Goal: Information Seeking & Learning: Find specific fact

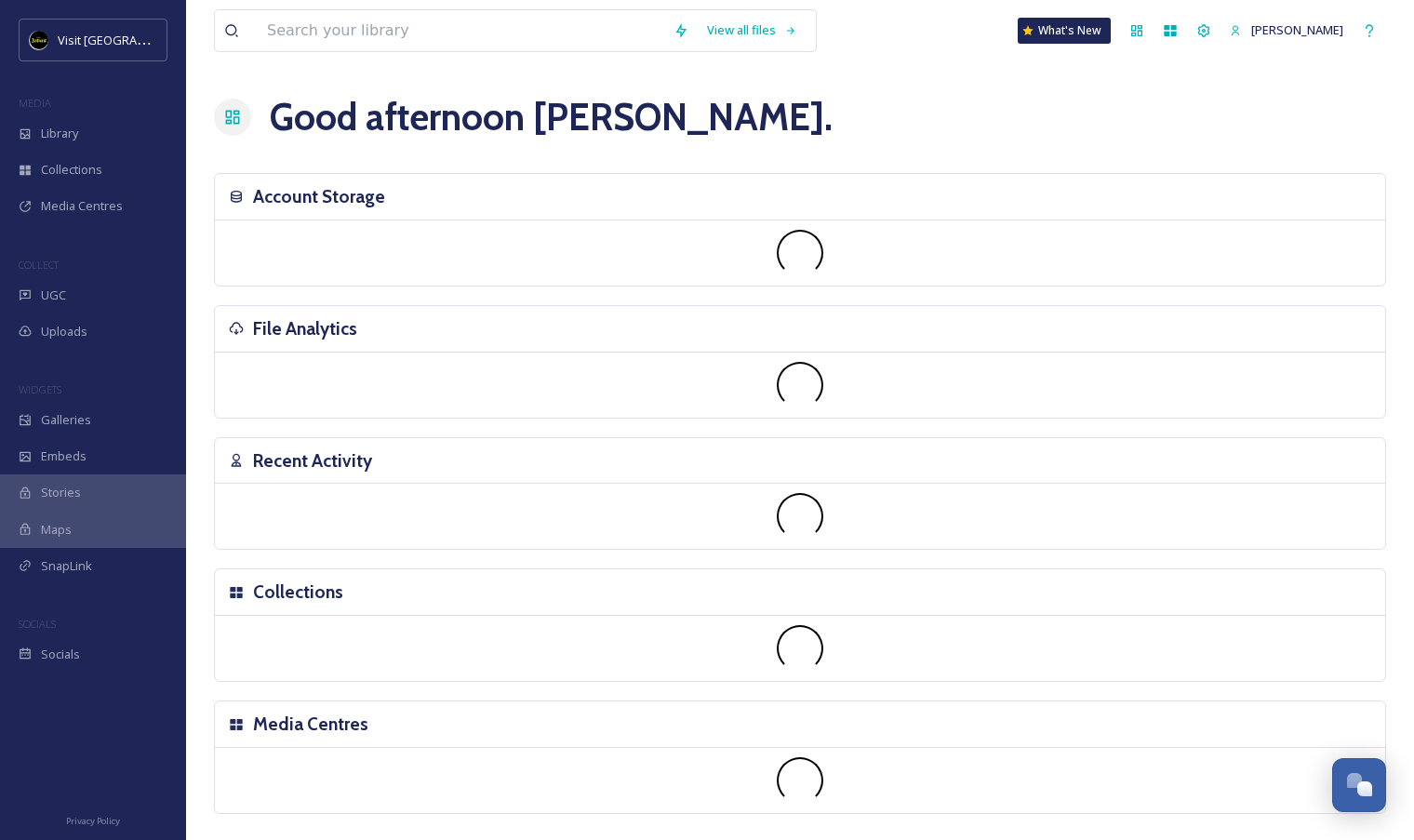
scroll to position [1858, 0]
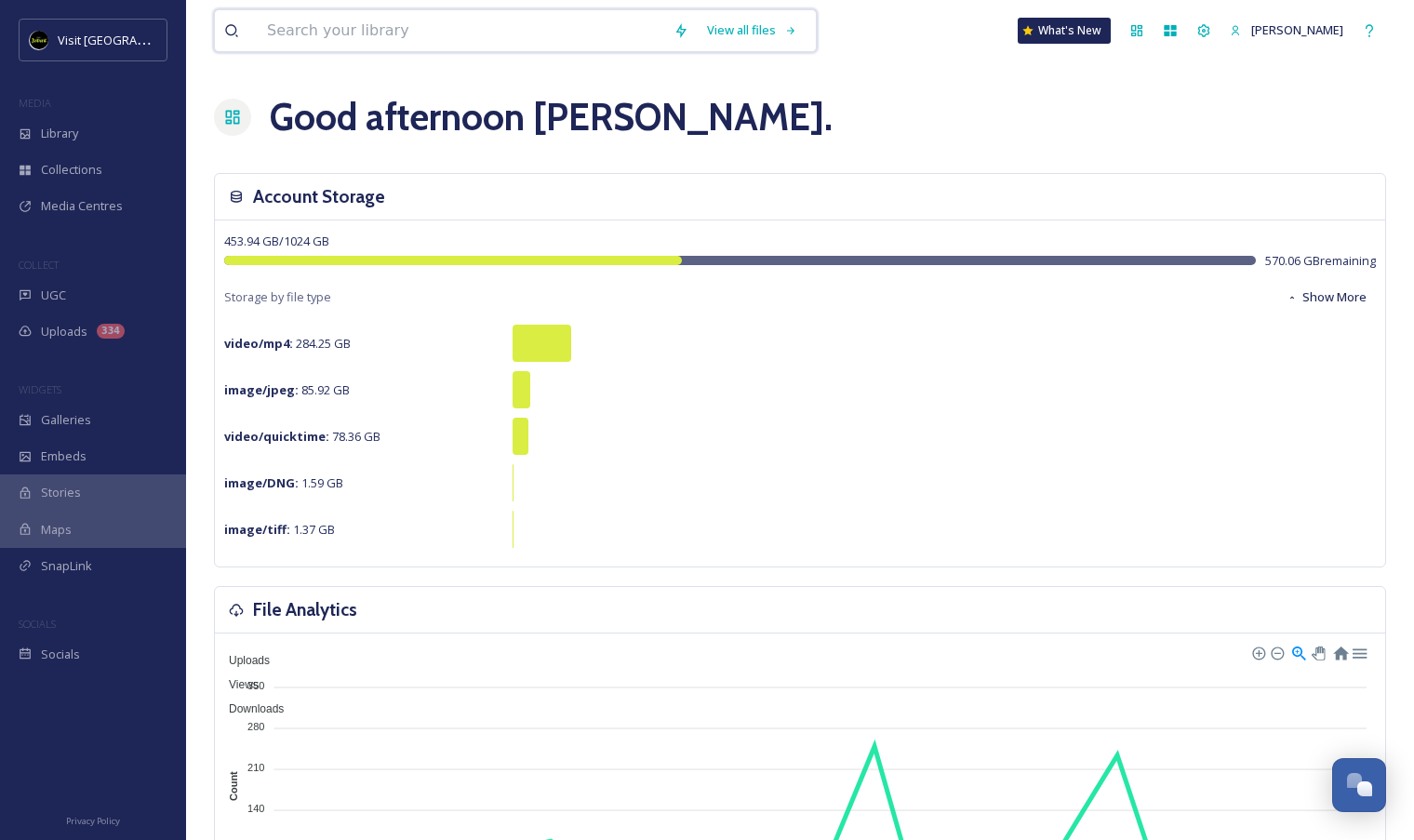
click at [397, 42] on input at bounding box center [460, 31] width 407 height 41
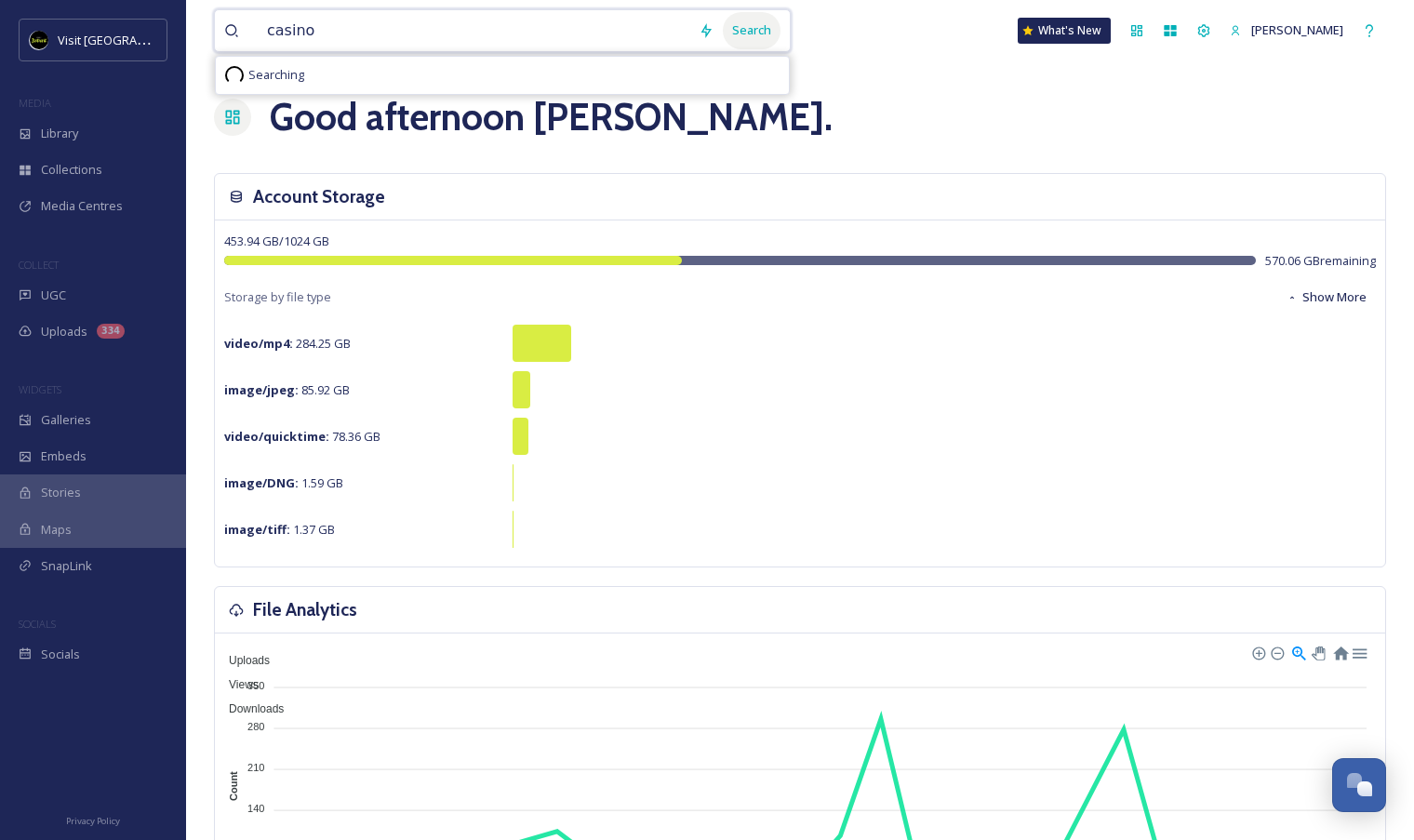
type input "casino"
click at [772, 28] on div "Search" at bounding box center [752, 31] width 58 height 37
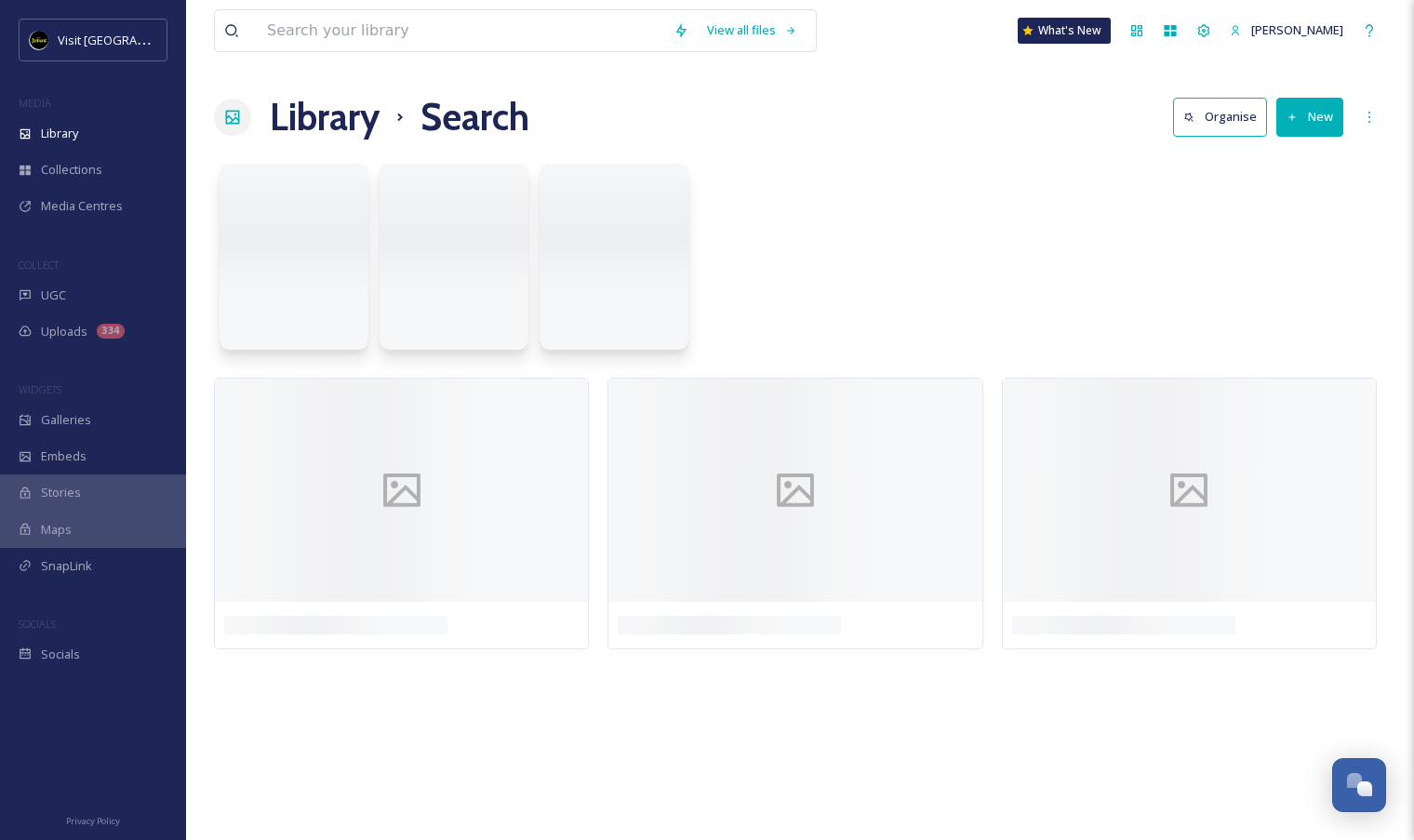
click at [984, 290] on div at bounding box center [801, 261] width 1173 height 214
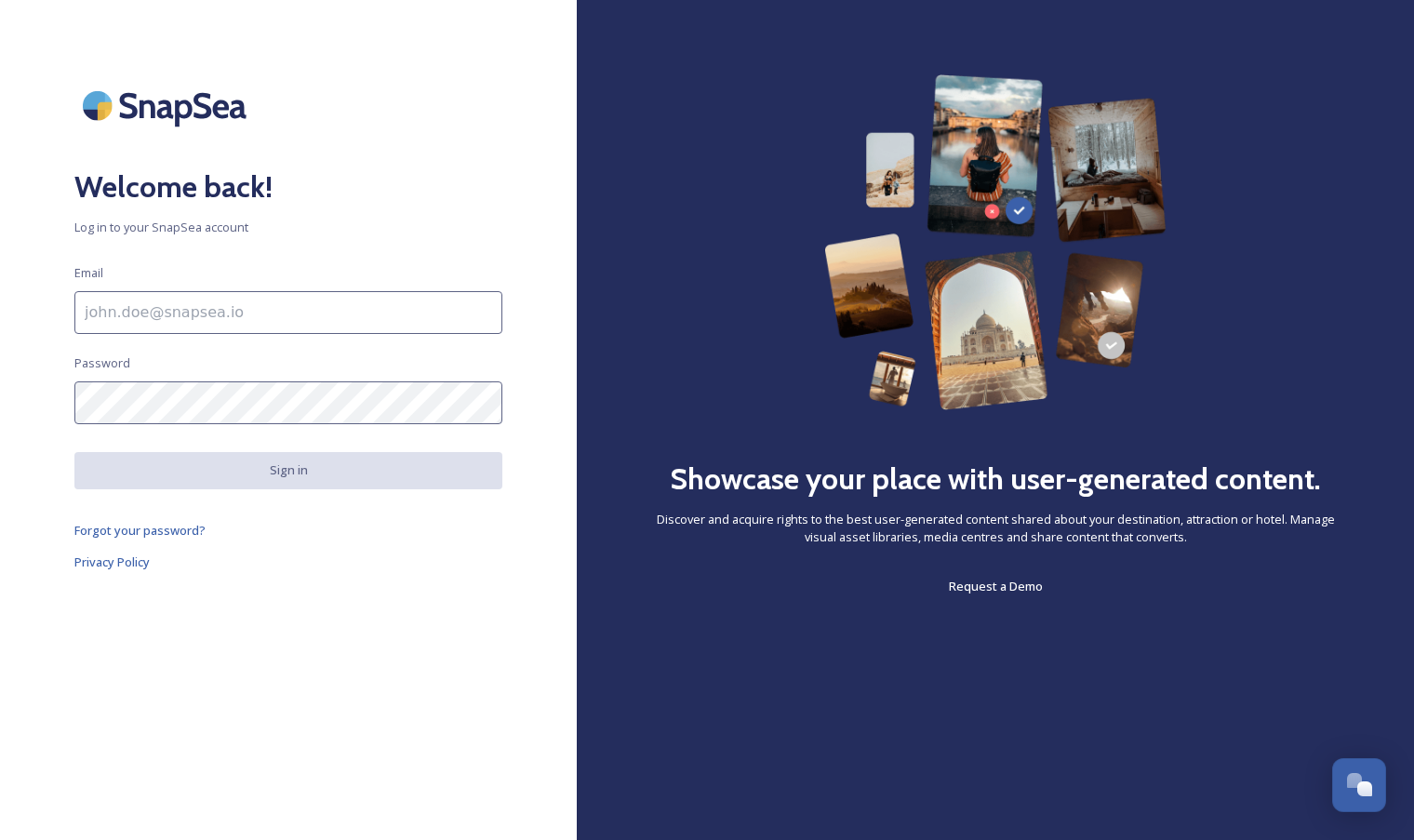
scroll to position [1858, 0]
type input "[PERSON_NAME][EMAIL_ADDRESS][DOMAIN_NAME]"
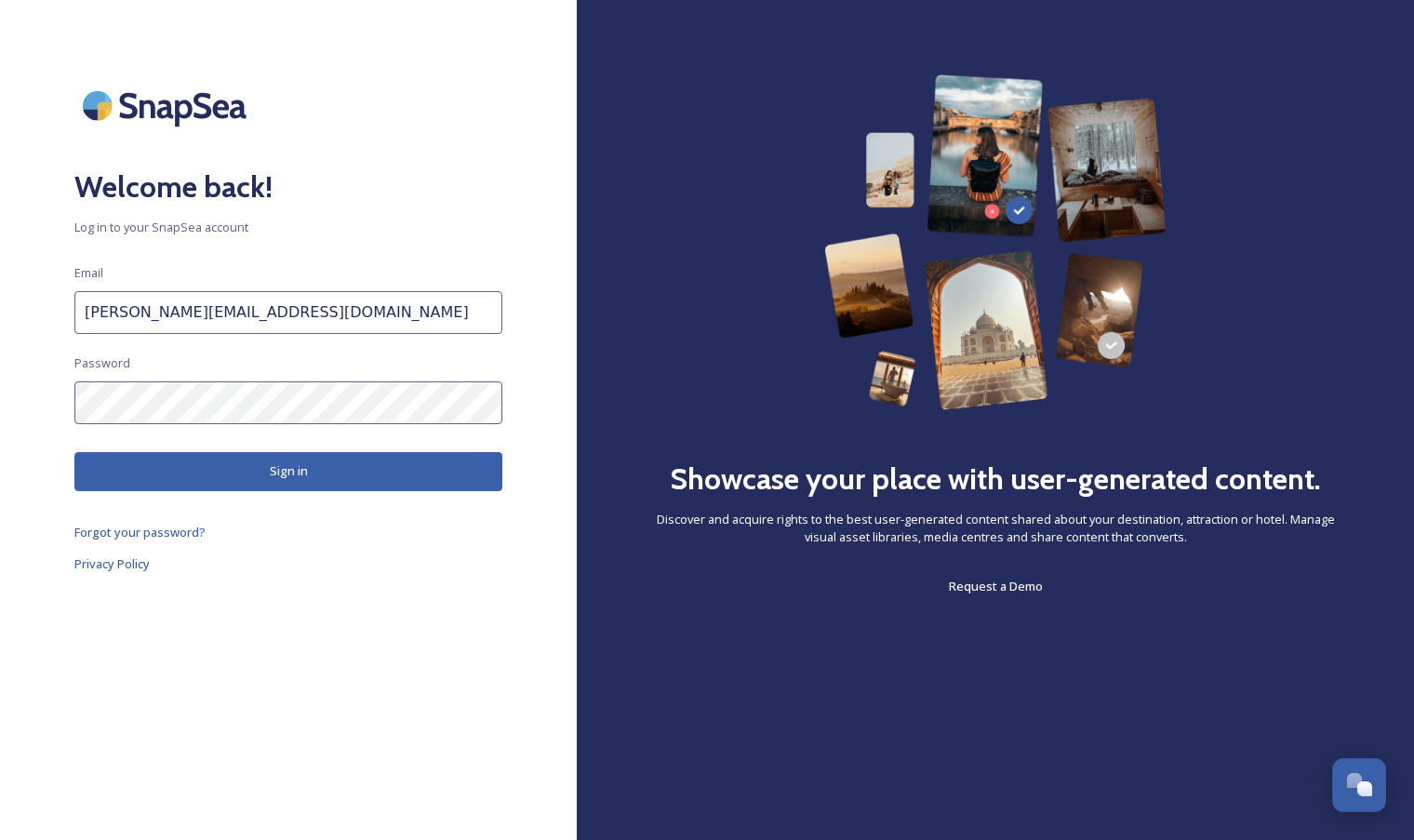
click at [328, 472] on button "Sign in" at bounding box center [287, 471] width 428 height 38
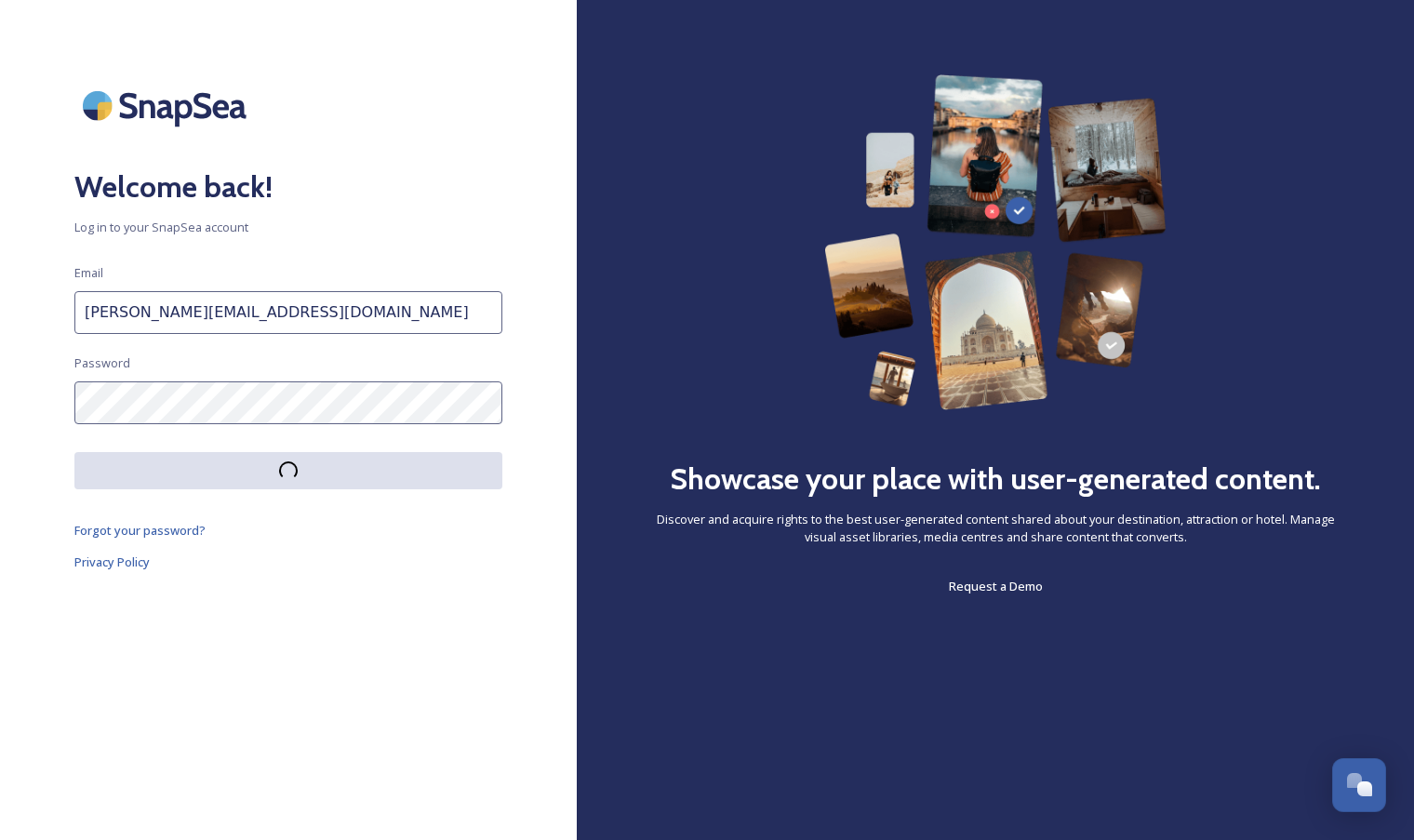
click at [1314, 247] on div "Showcase your place with user-generated content. Discover and acquire rights to…" at bounding box center [996, 335] width 688 height 523
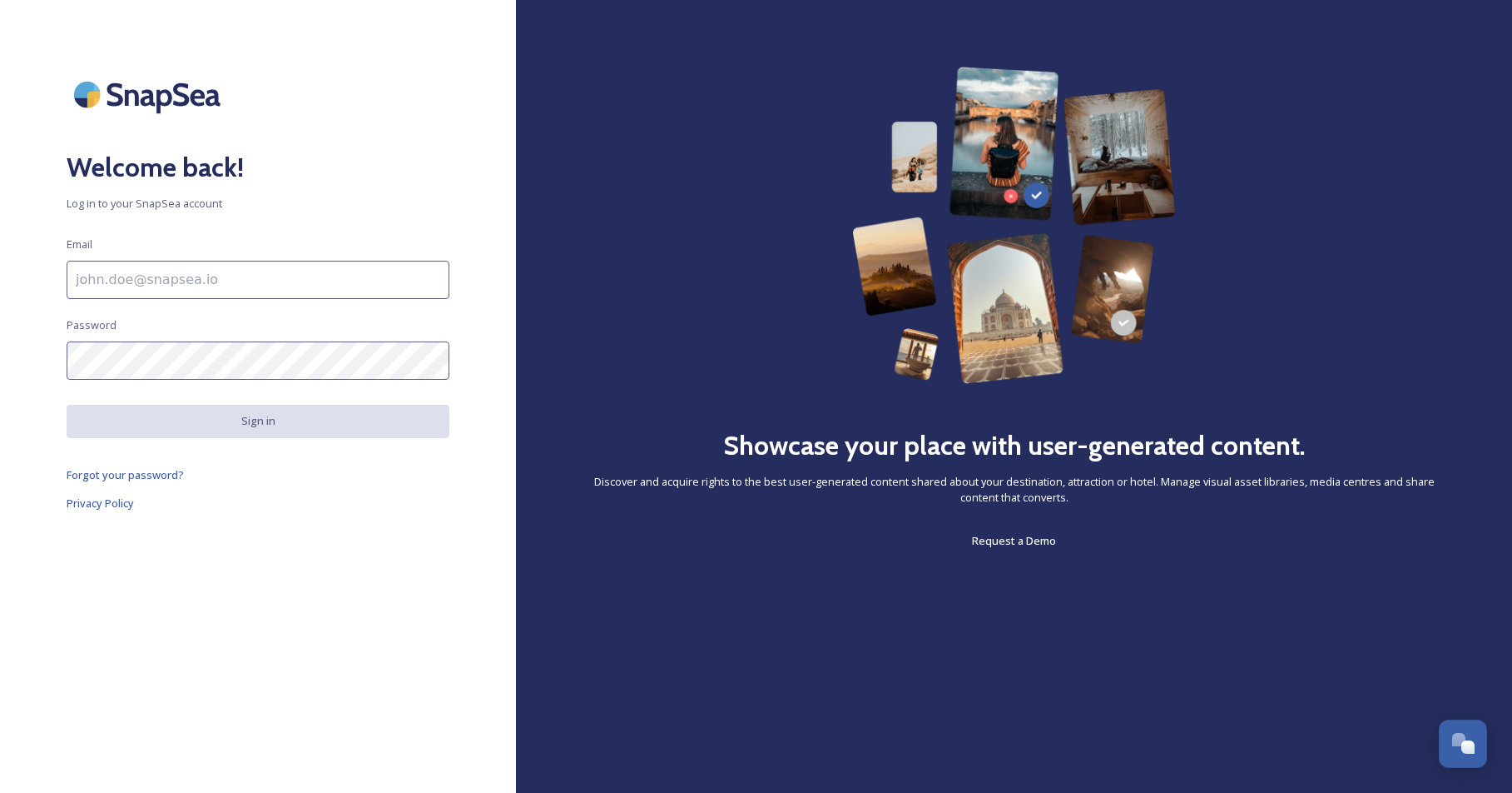
scroll to position [1663, 0]
click at [279, 280] on input at bounding box center [257, 280] width 383 height 39
type input "[PERSON_NAME][EMAIL_ADDRESS][DOMAIN_NAME]"
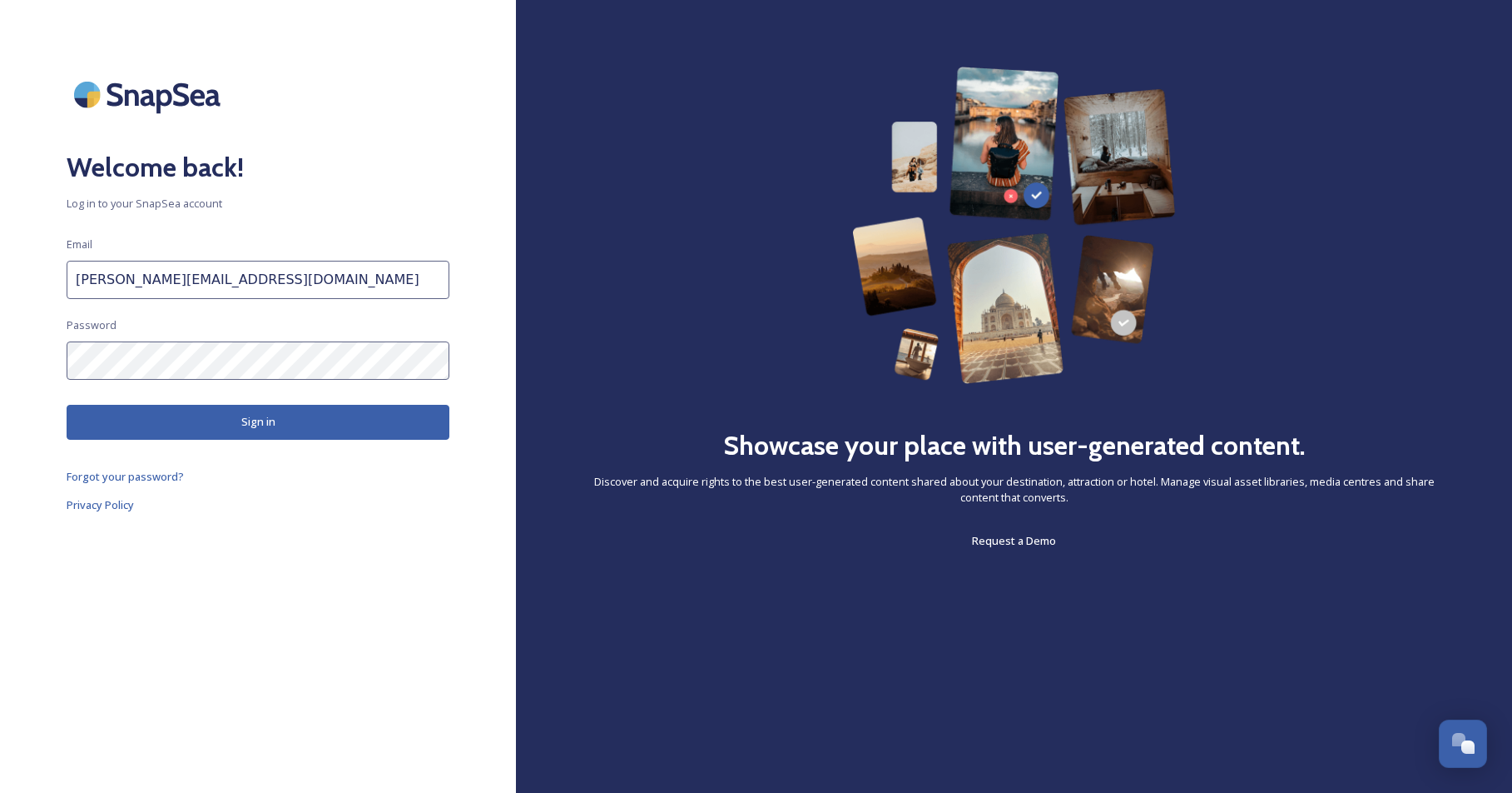
click at [246, 409] on button "Sign in" at bounding box center [257, 421] width 383 height 34
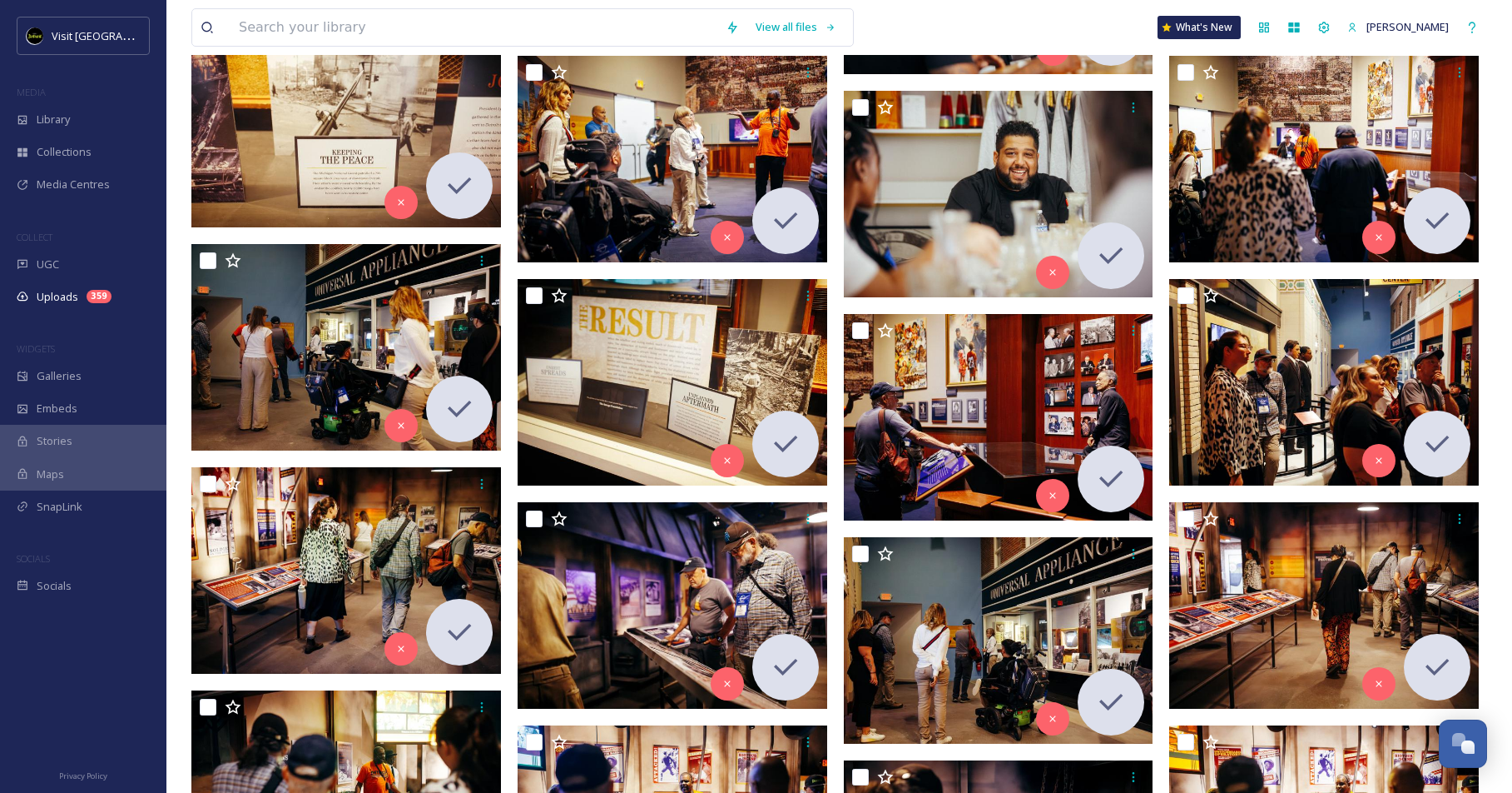
scroll to position [1663, 0]
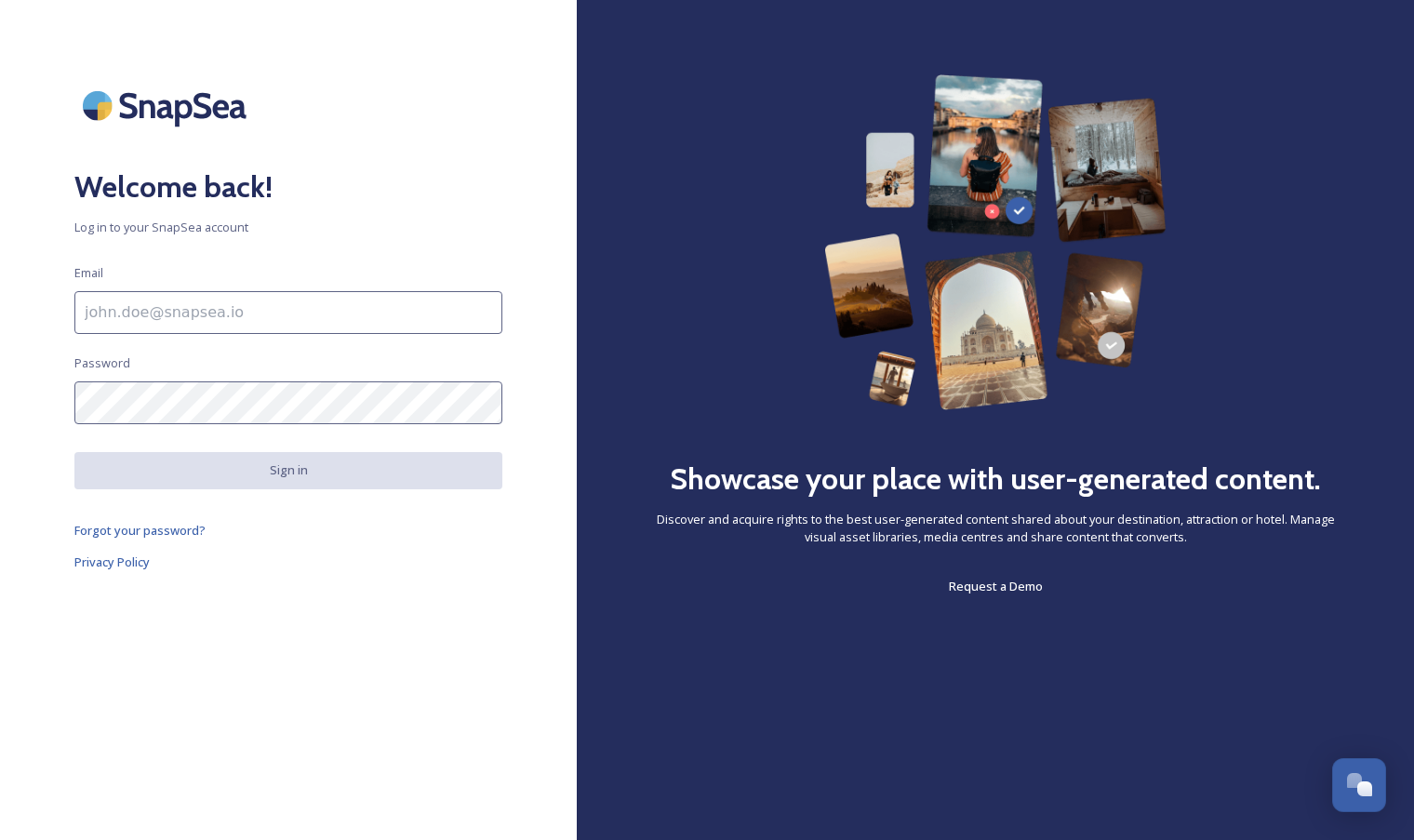
scroll to position [1858, 0]
type input "[PERSON_NAME][EMAIL_ADDRESS][DOMAIN_NAME]"
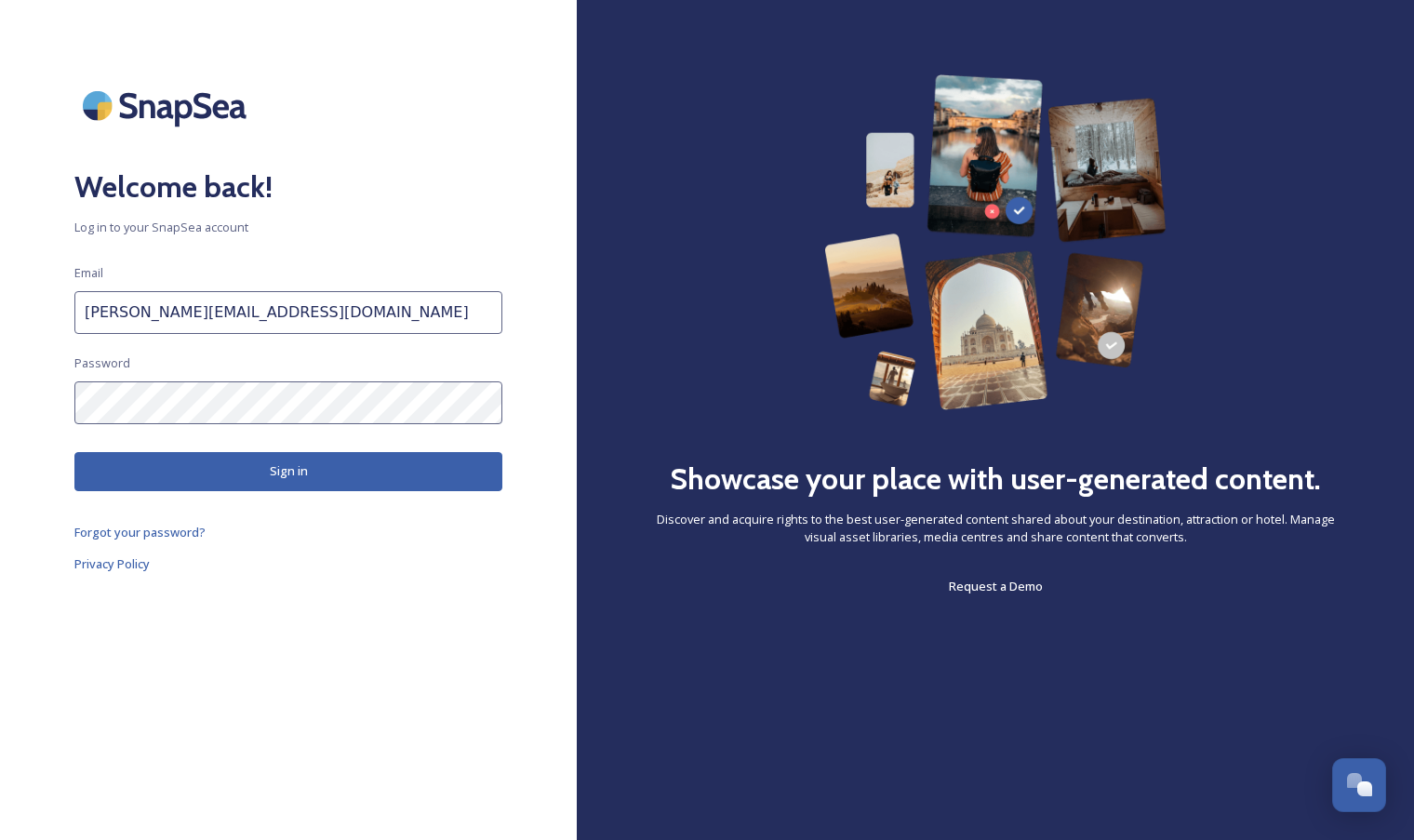
click at [306, 474] on button "Sign in" at bounding box center [287, 471] width 428 height 38
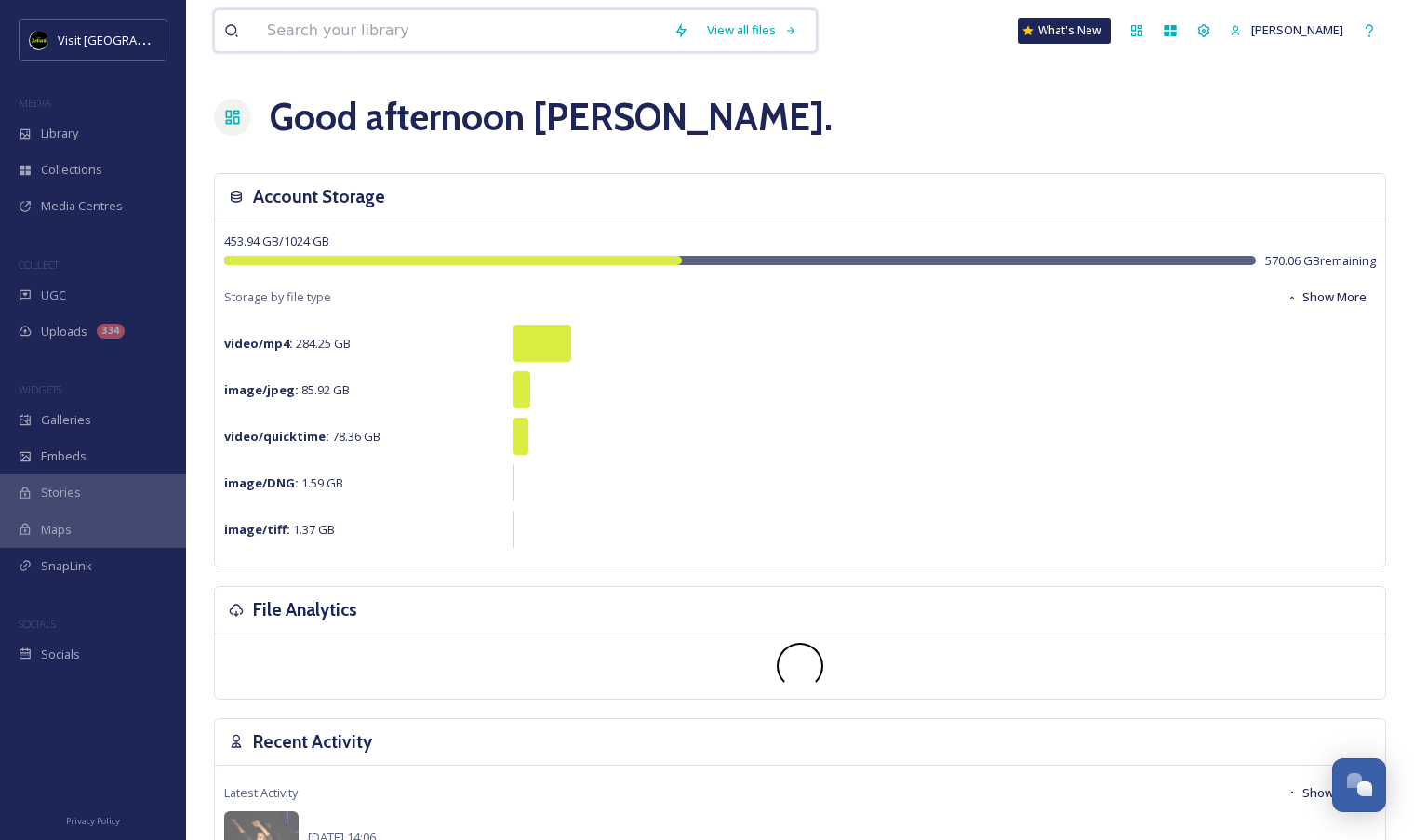
click at [625, 35] on input at bounding box center [460, 31] width 407 height 41
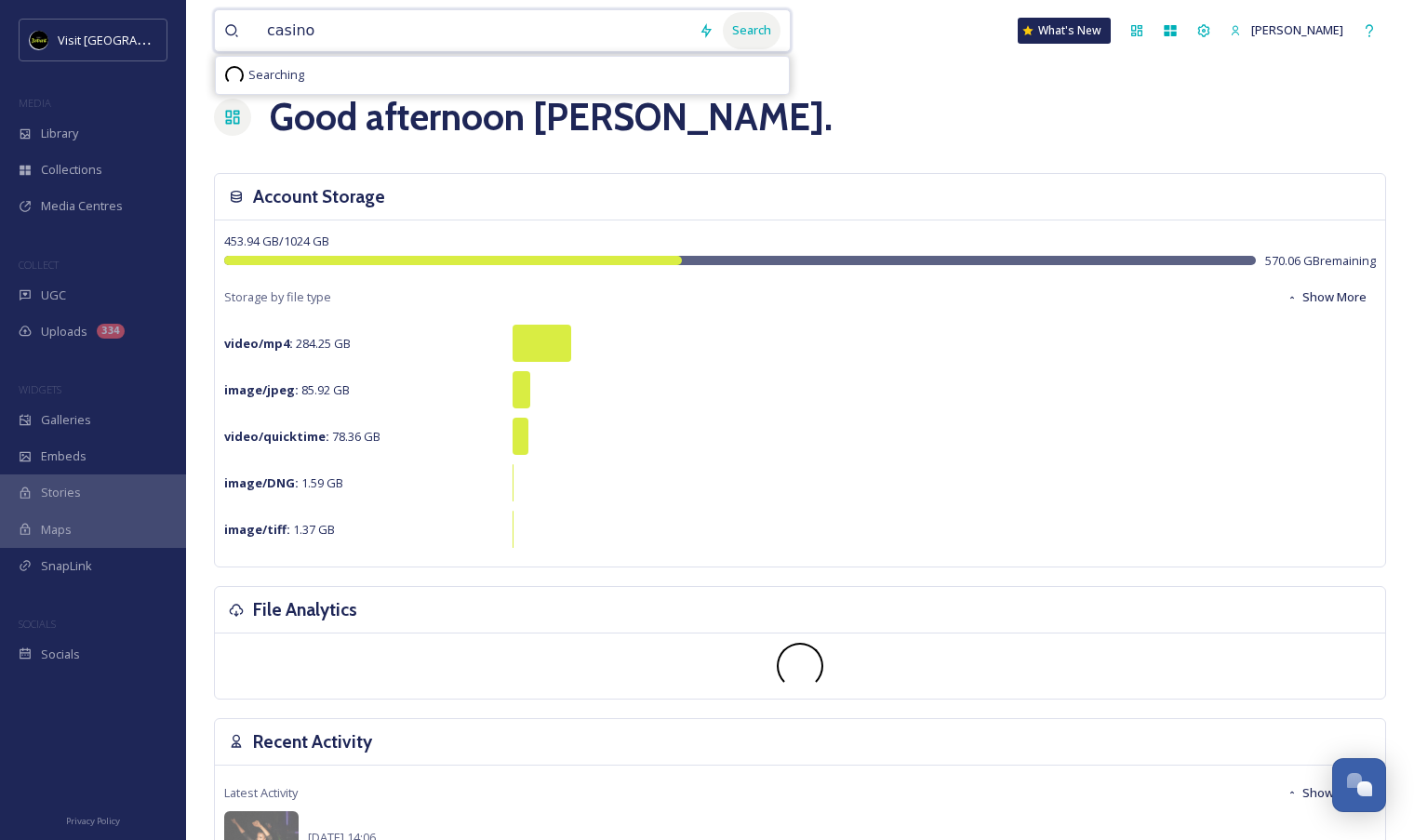
type input "casino"
click at [752, 45] on div "Search" at bounding box center [752, 31] width 58 height 37
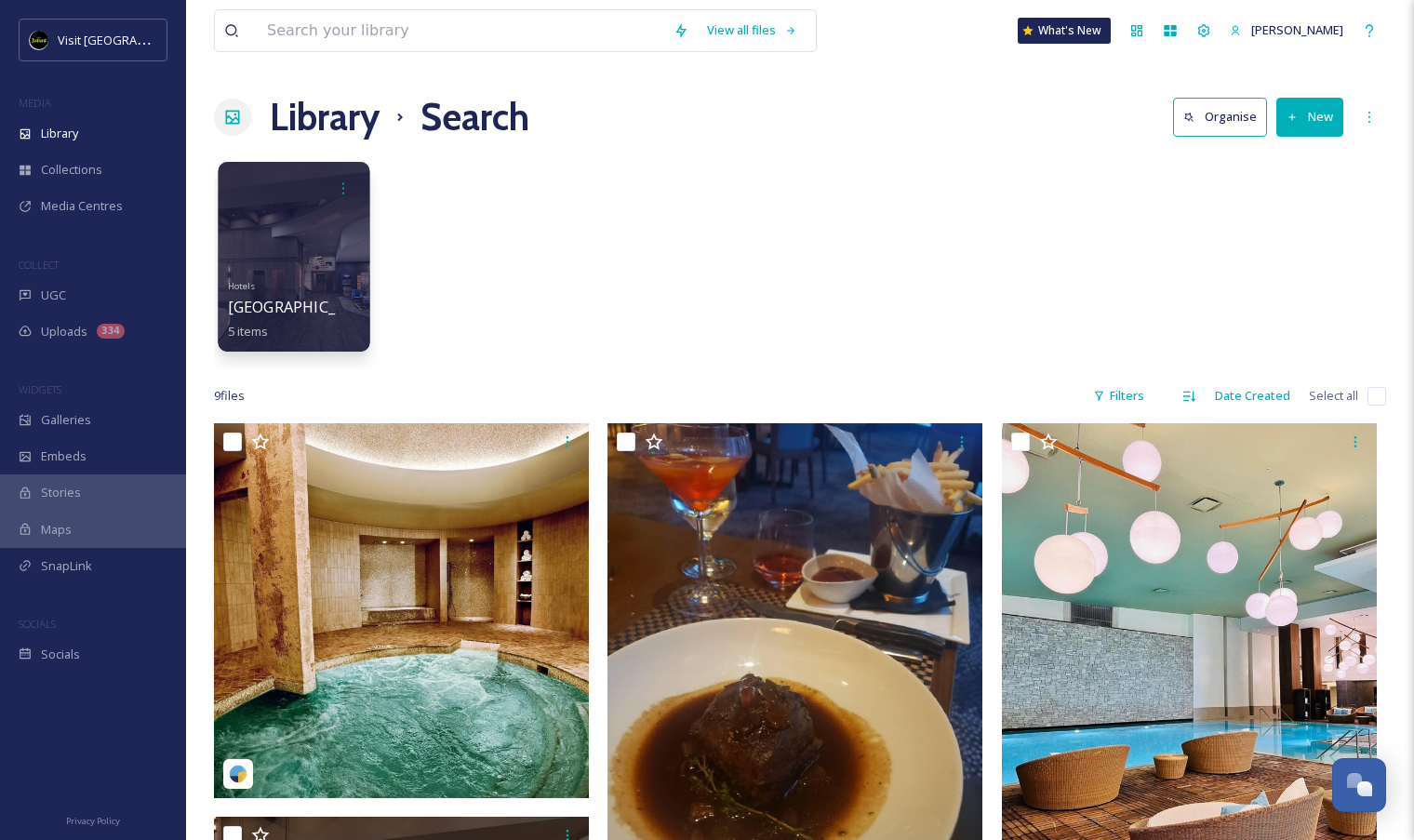
click at [338, 277] on div "Hotels Hollywood Casino Hotel at Greektown 5 items" at bounding box center [294, 308] width 133 height 69
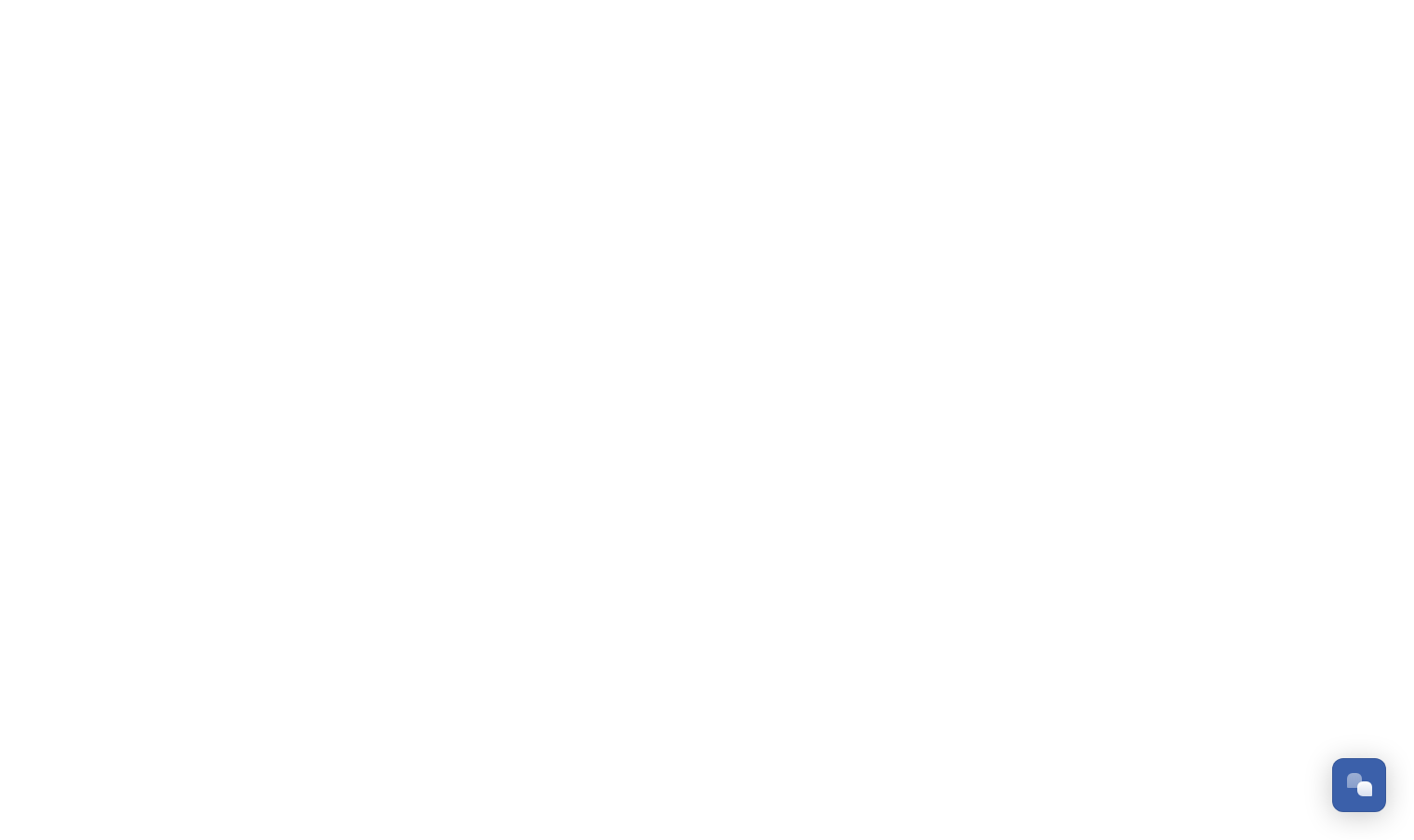
scroll to position [1858, 0]
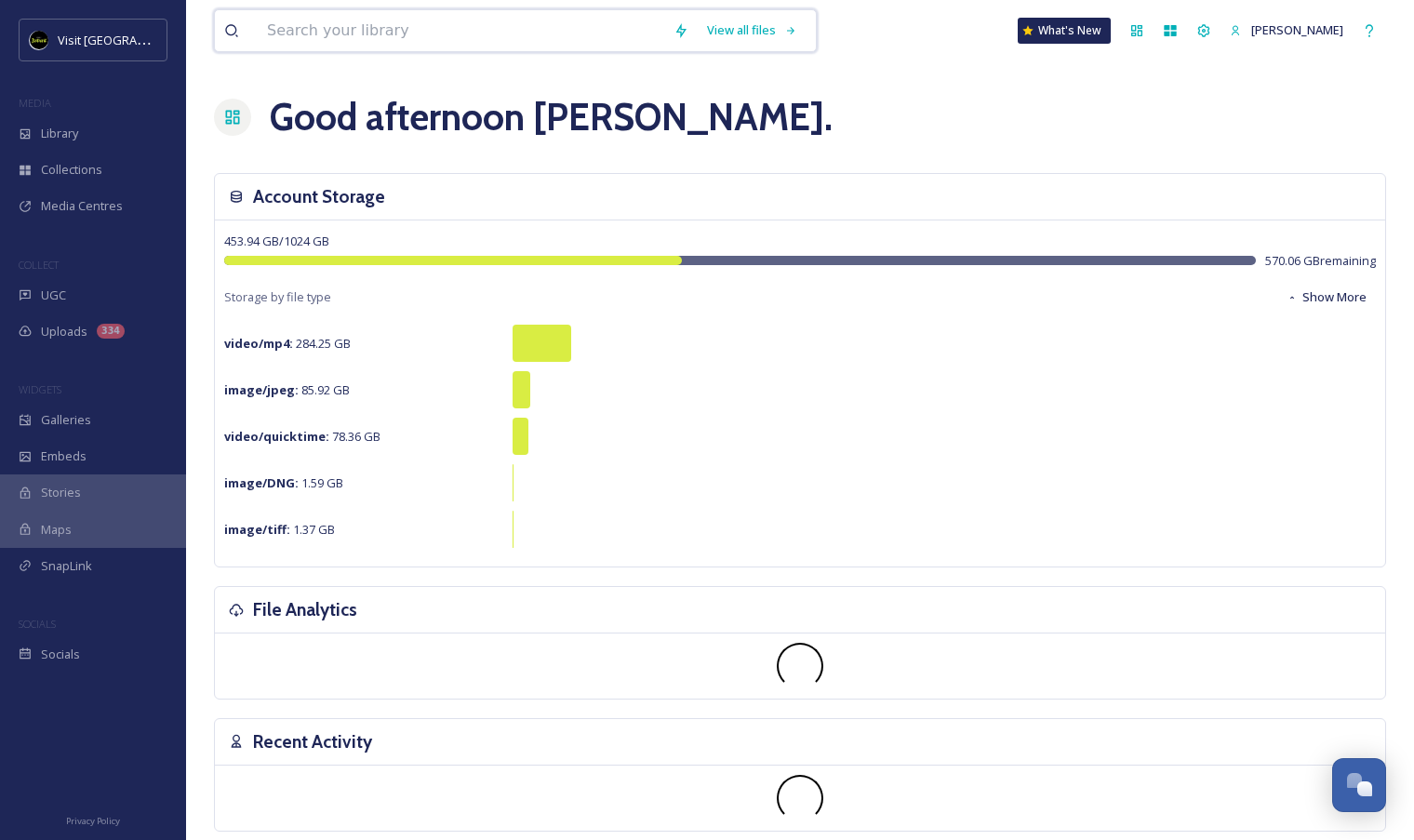
click at [346, 41] on input at bounding box center [460, 31] width 407 height 41
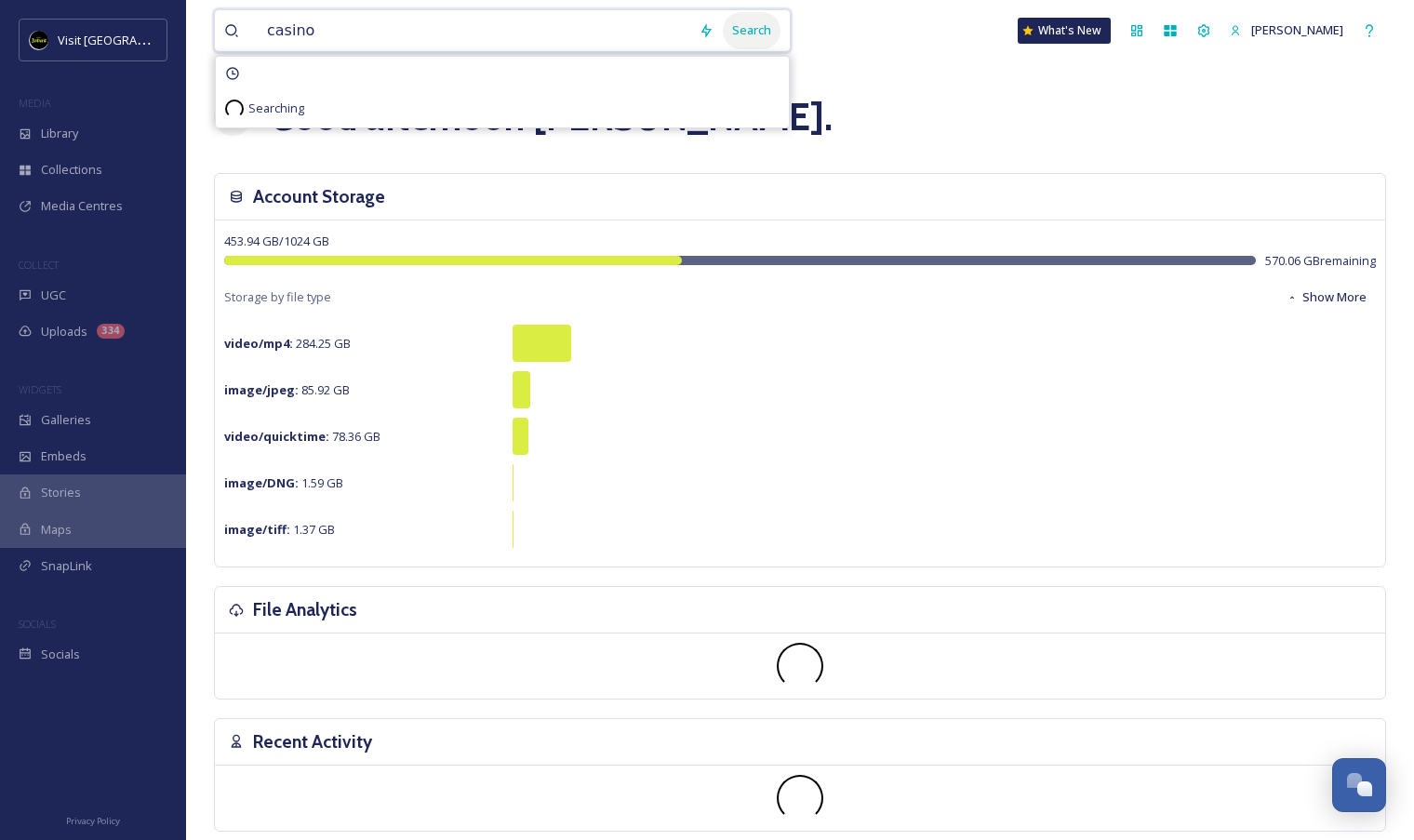
type input "casino"
click at [759, 34] on div "Search" at bounding box center [752, 31] width 58 height 37
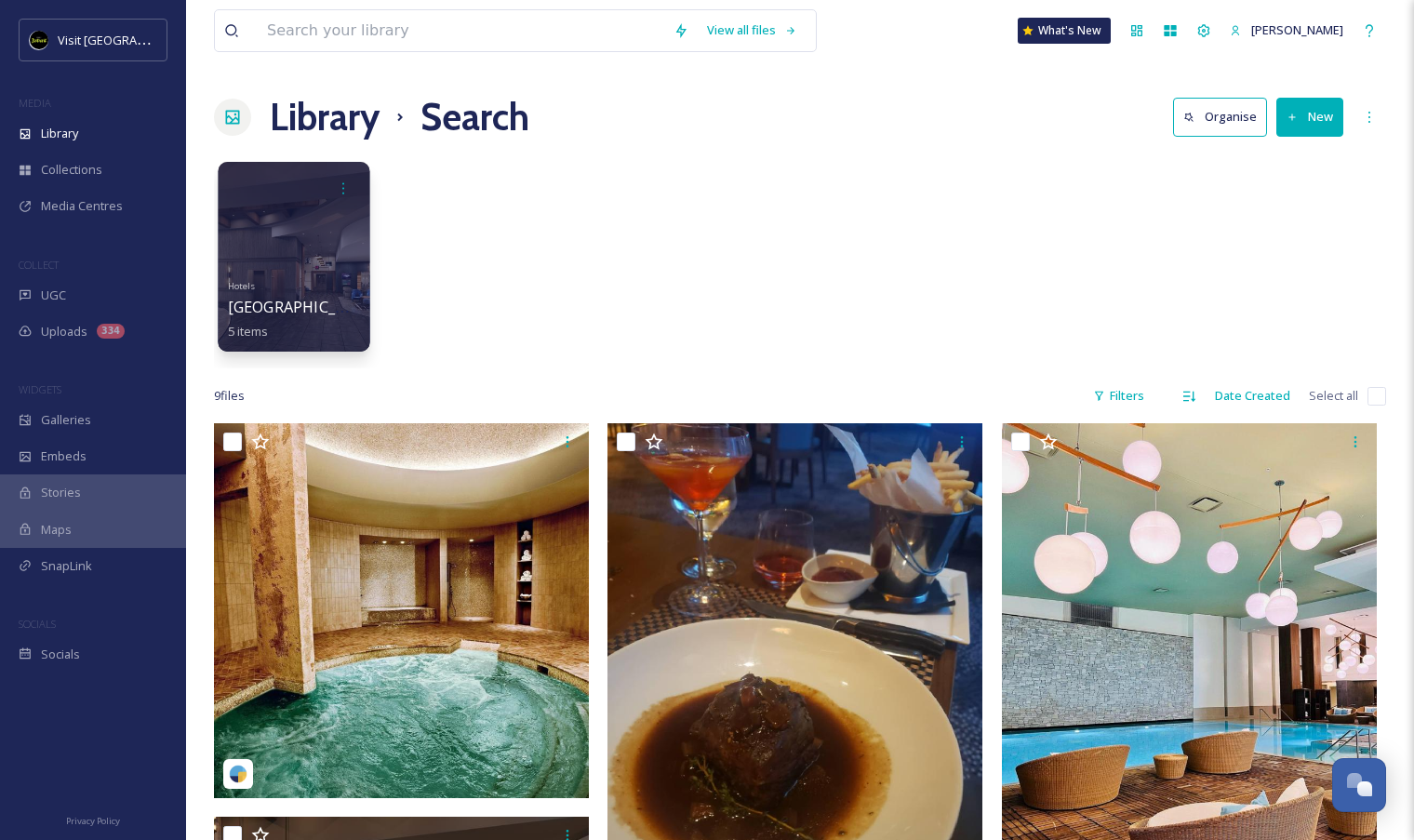
click at [326, 269] on div at bounding box center [294, 256] width 152 height 189
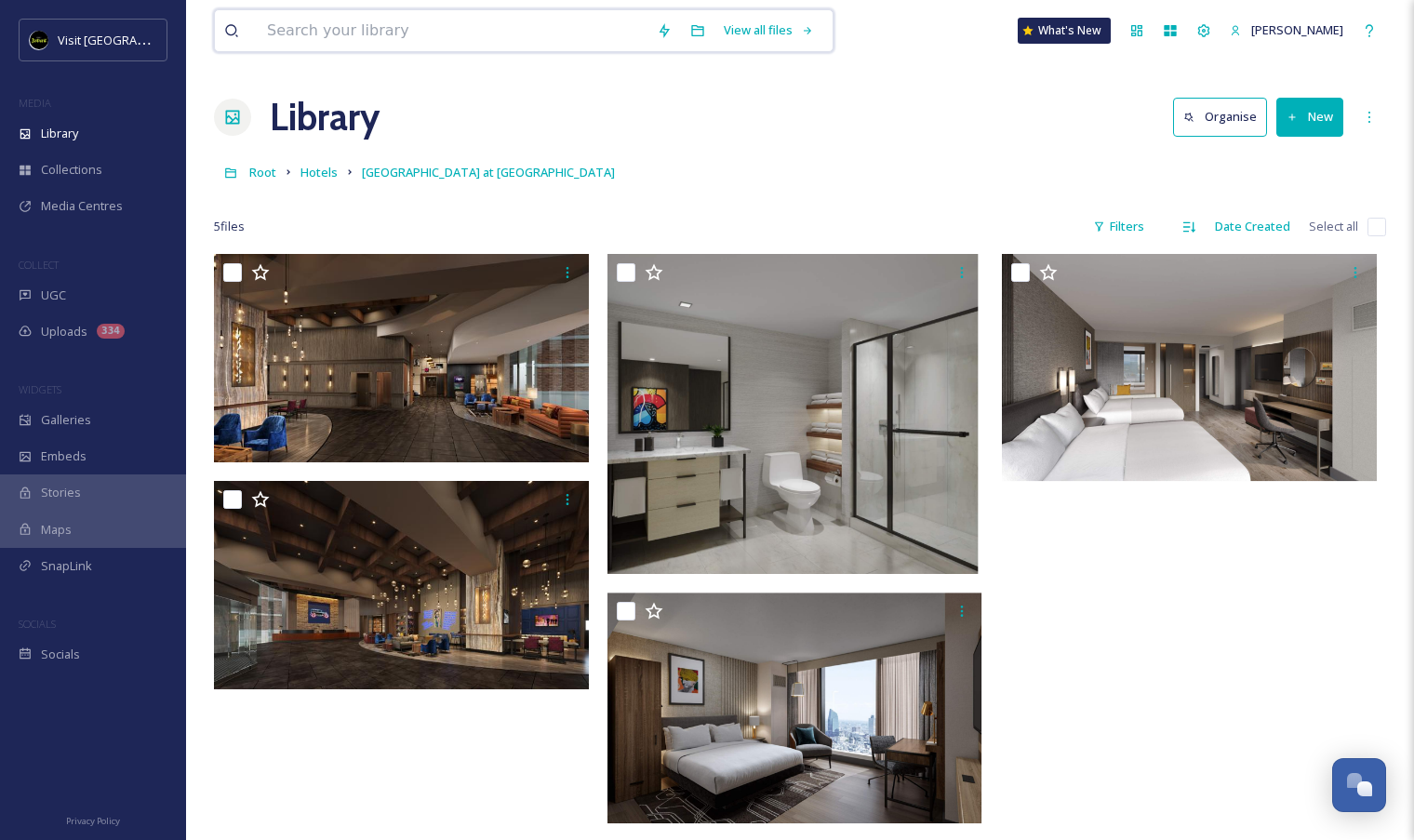
click at [411, 42] on input at bounding box center [453, 31] width 390 height 41
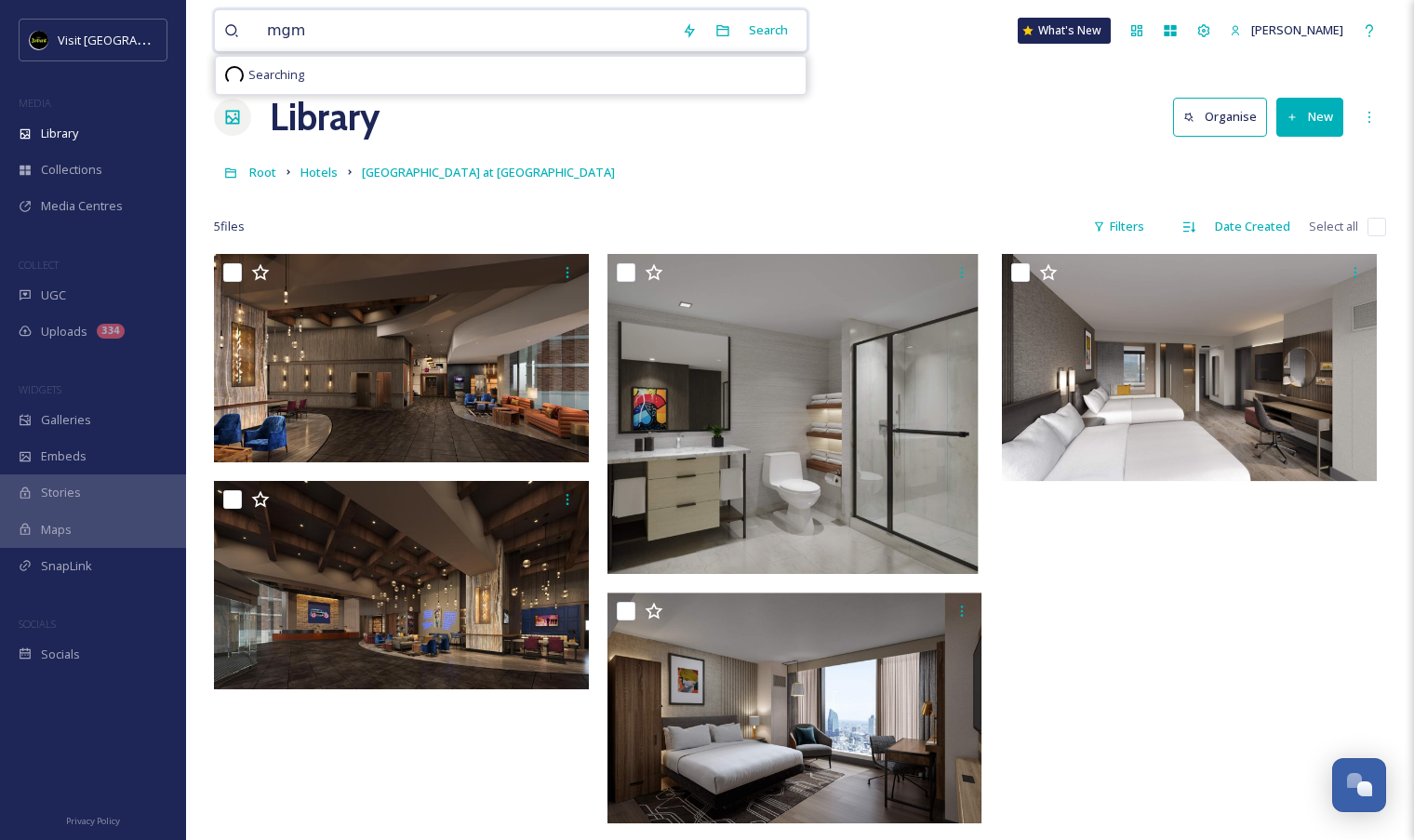
type input "mom"
drag, startPoint x: 411, startPoint y: 42, endPoint x: 781, endPoint y: 44, distance: 370.0
click at [781, 44] on div "Search" at bounding box center [769, 31] width 58 height 37
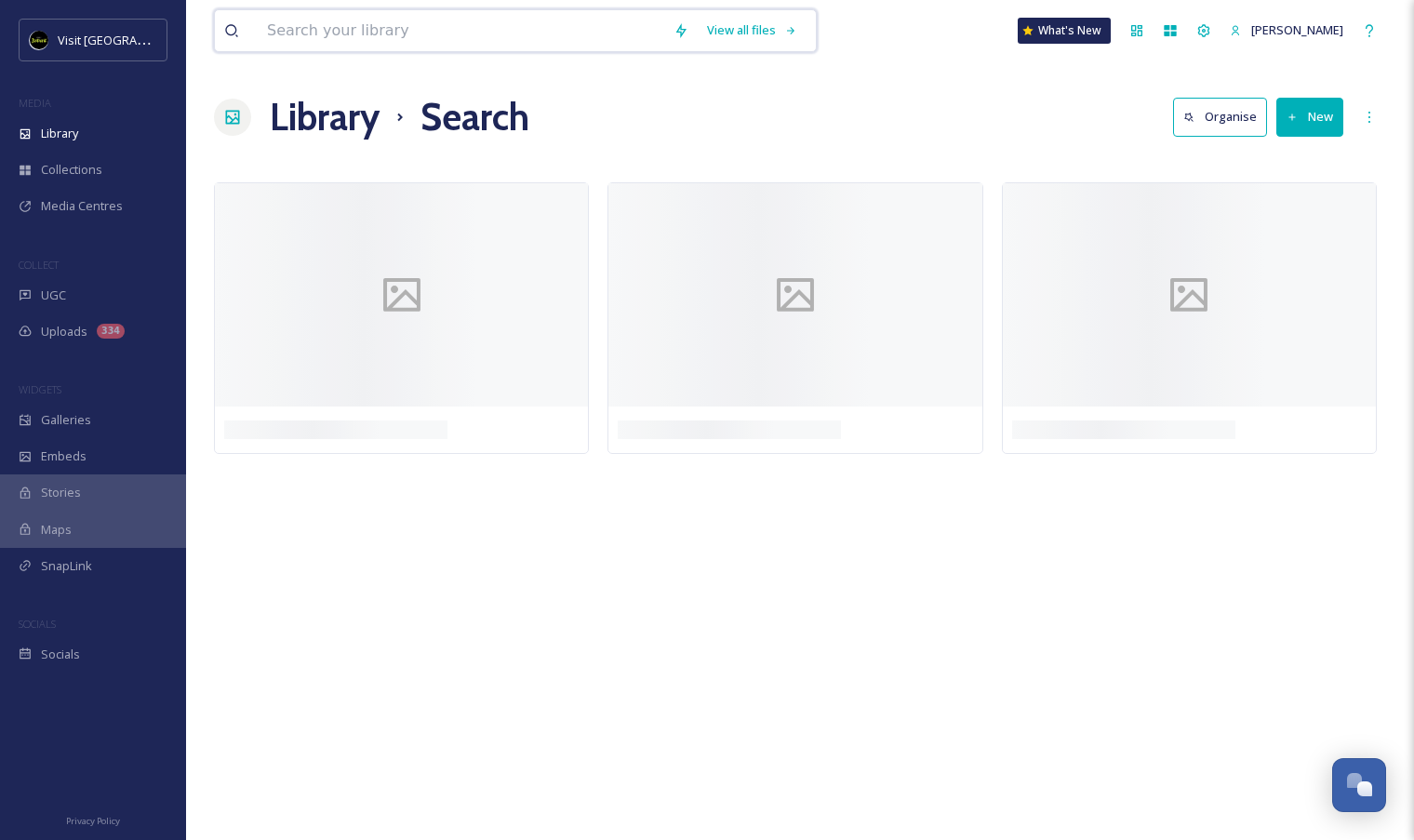
click at [431, 25] on input at bounding box center [460, 31] width 407 height 41
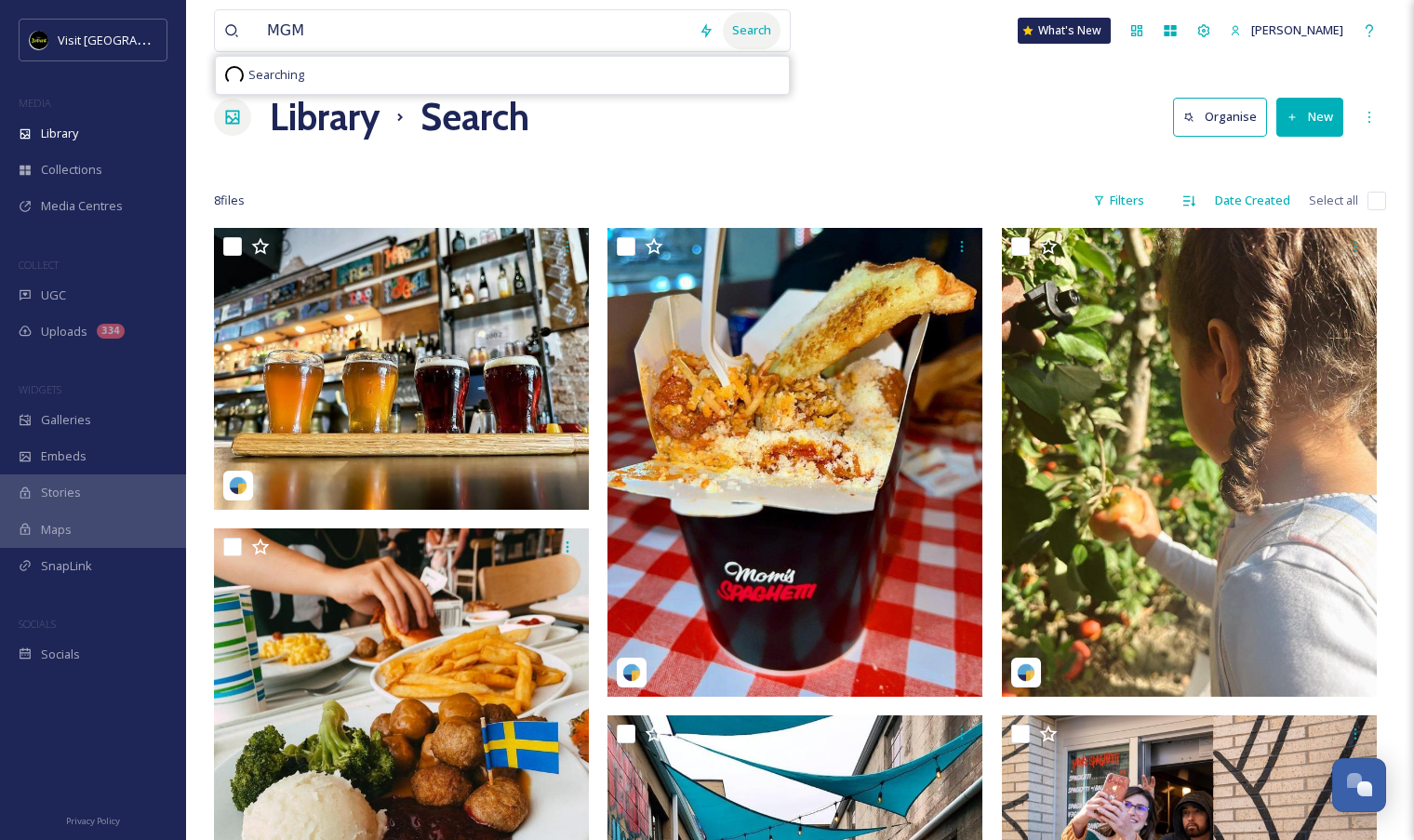
click at [770, 35] on div "Search" at bounding box center [752, 31] width 58 height 37
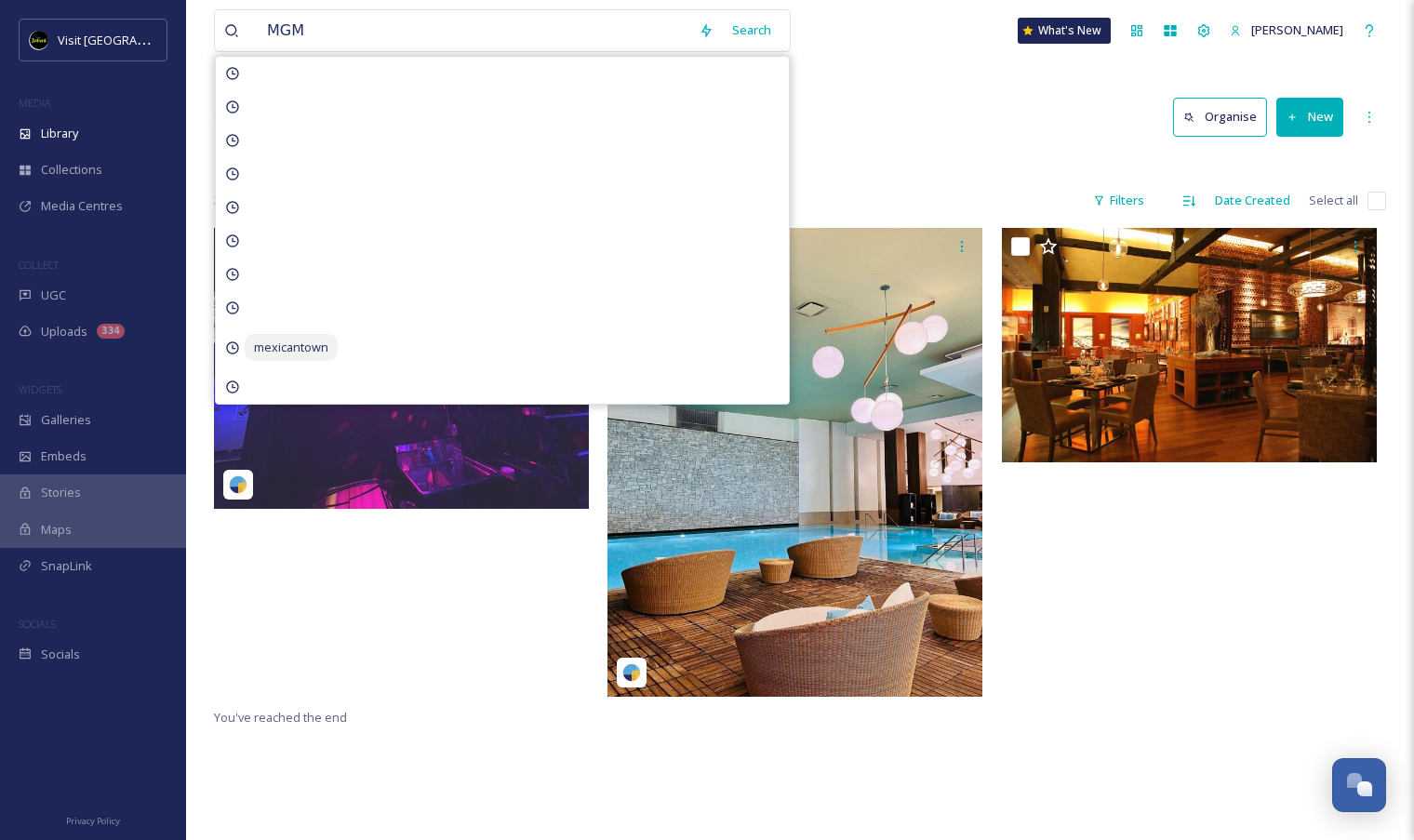
click at [914, 58] on div "MGM Search mexicantown What's New Aron Bell" at bounding box center [801, 31] width 1173 height 62
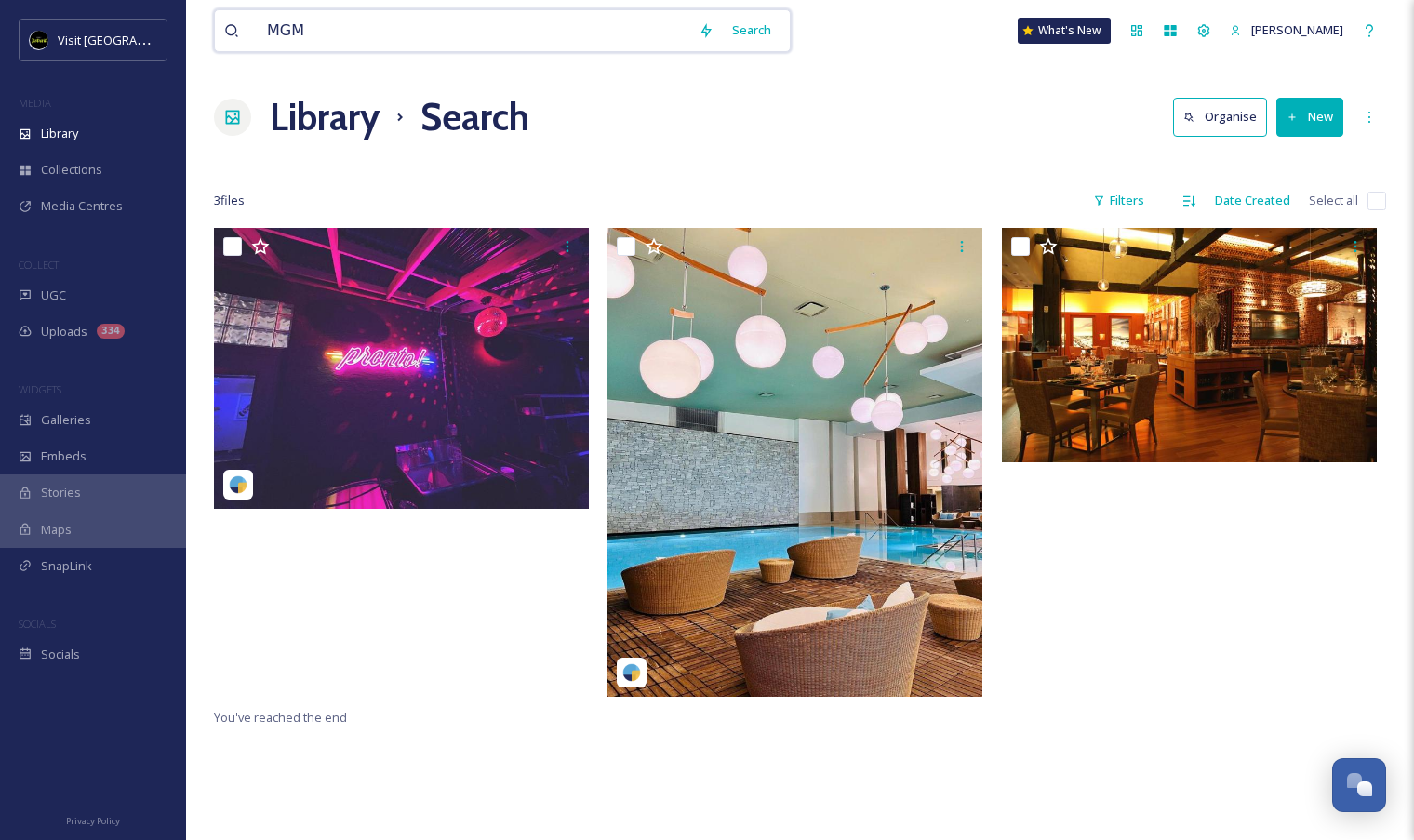
click at [486, 33] on input "MGM" at bounding box center [473, 31] width 432 height 41
click at [781, 29] on div "Search" at bounding box center [752, 31] width 58 height 37
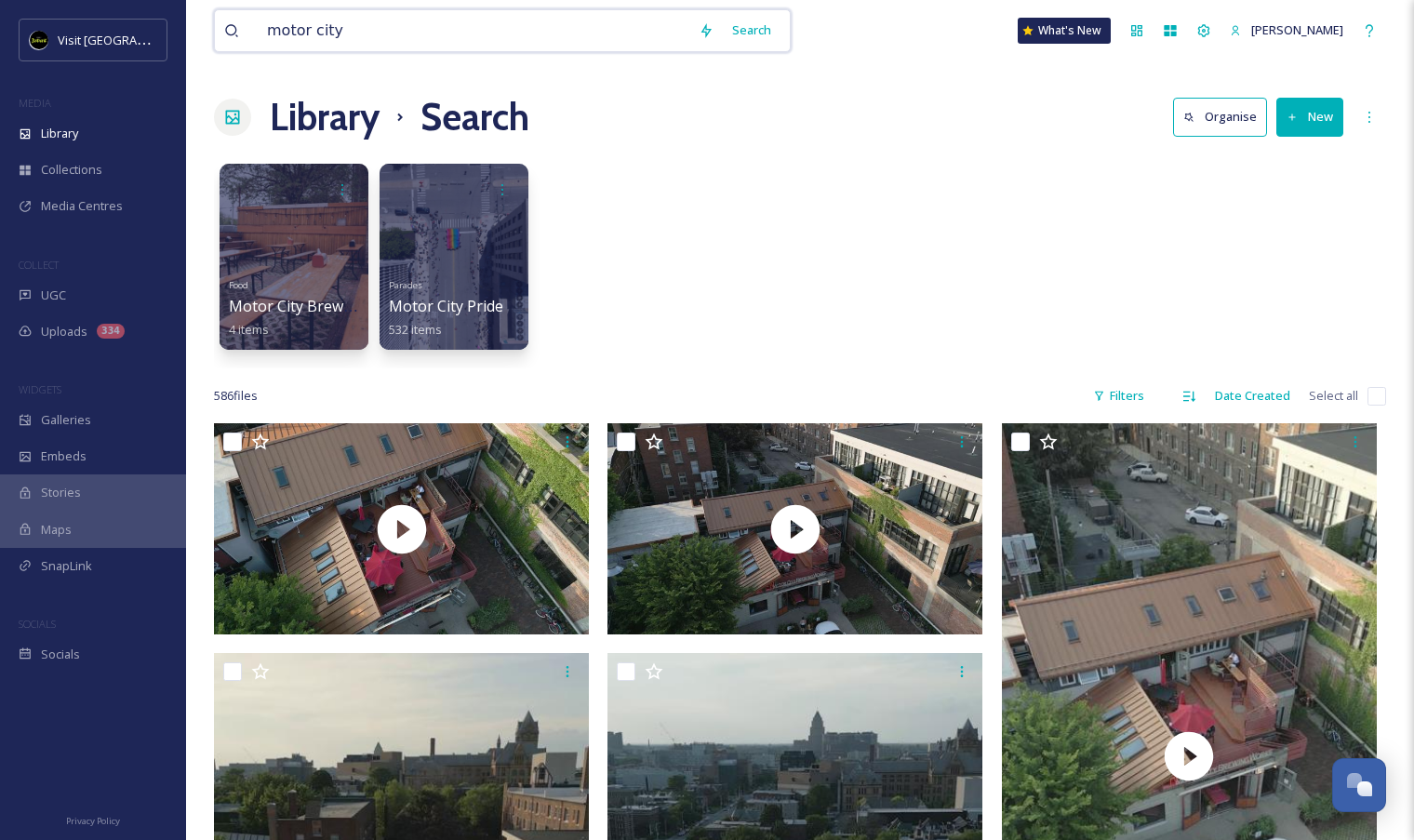
click at [370, 39] on input "motor city" at bounding box center [473, 31] width 432 height 41
click at [757, 24] on div "Search" at bounding box center [752, 31] width 58 height 37
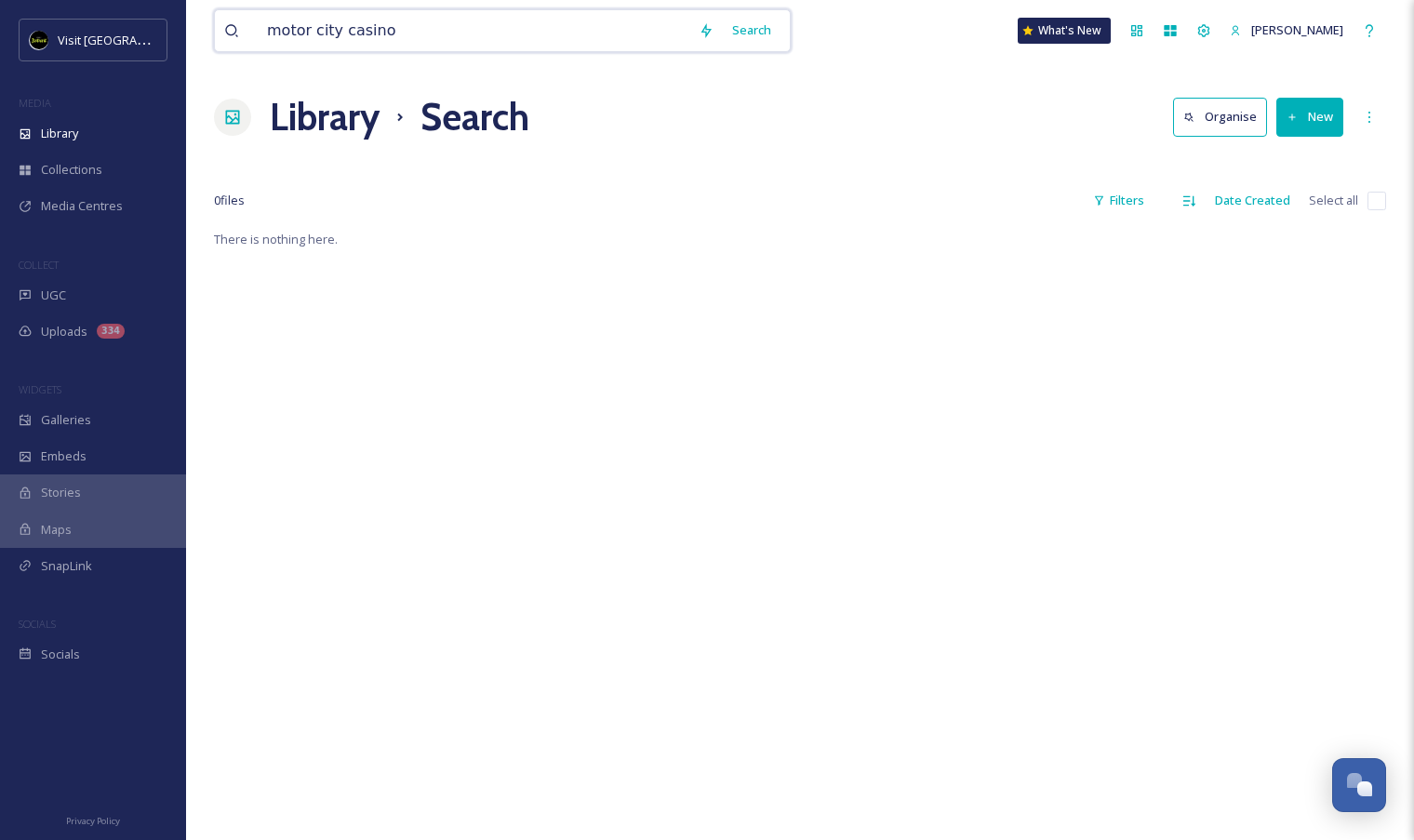
click at [482, 54] on div "motor city casino Search What's New Aron Bell" at bounding box center [801, 31] width 1173 height 62
click at [469, 26] on input "motor city casino" at bounding box center [473, 31] width 432 height 41
click at [748, 36] on div "Search" at bounding box center [752, 31] width 58 height 37
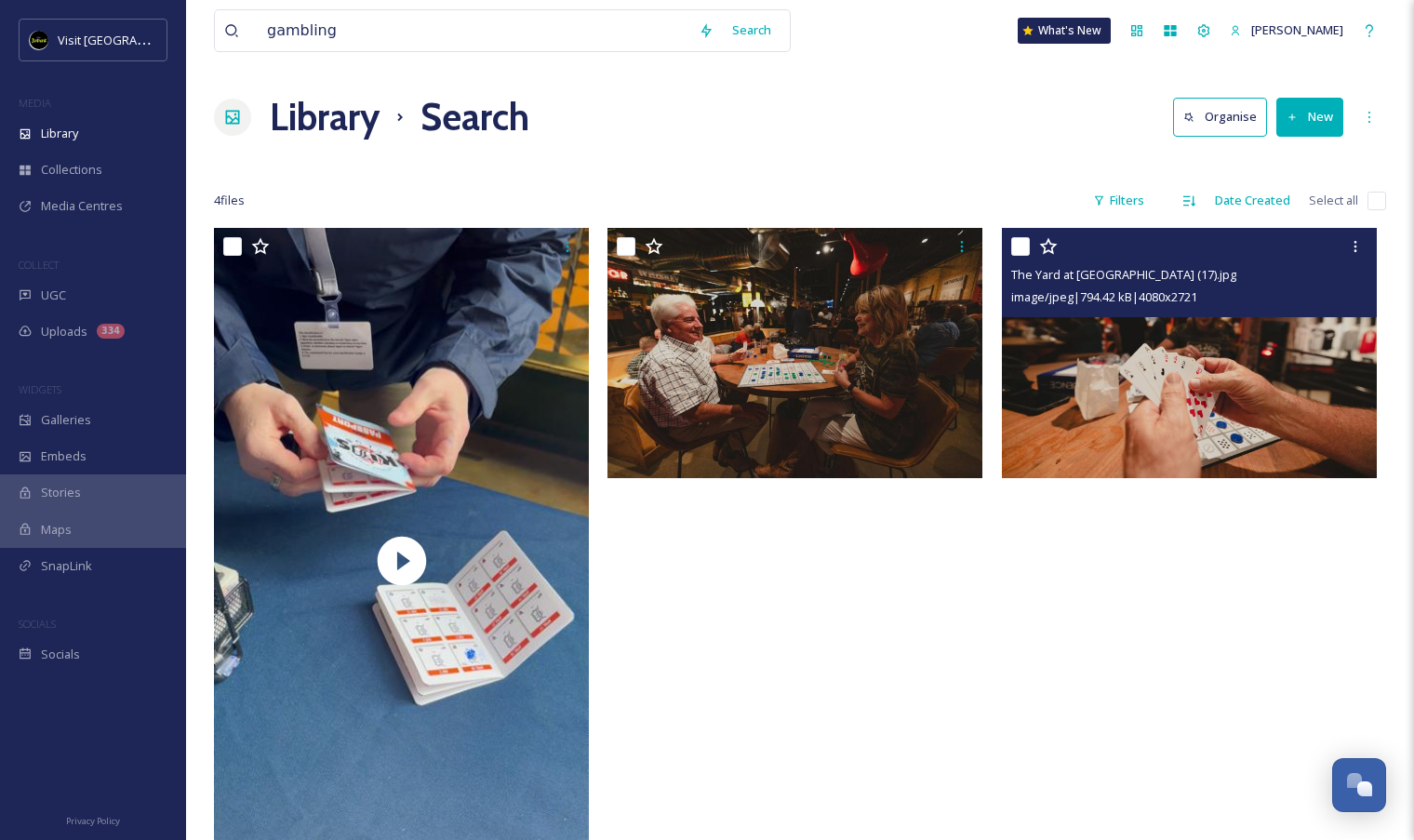
click at [1202, 440] on img at bounding box center [1190, 353] width 375 height 250
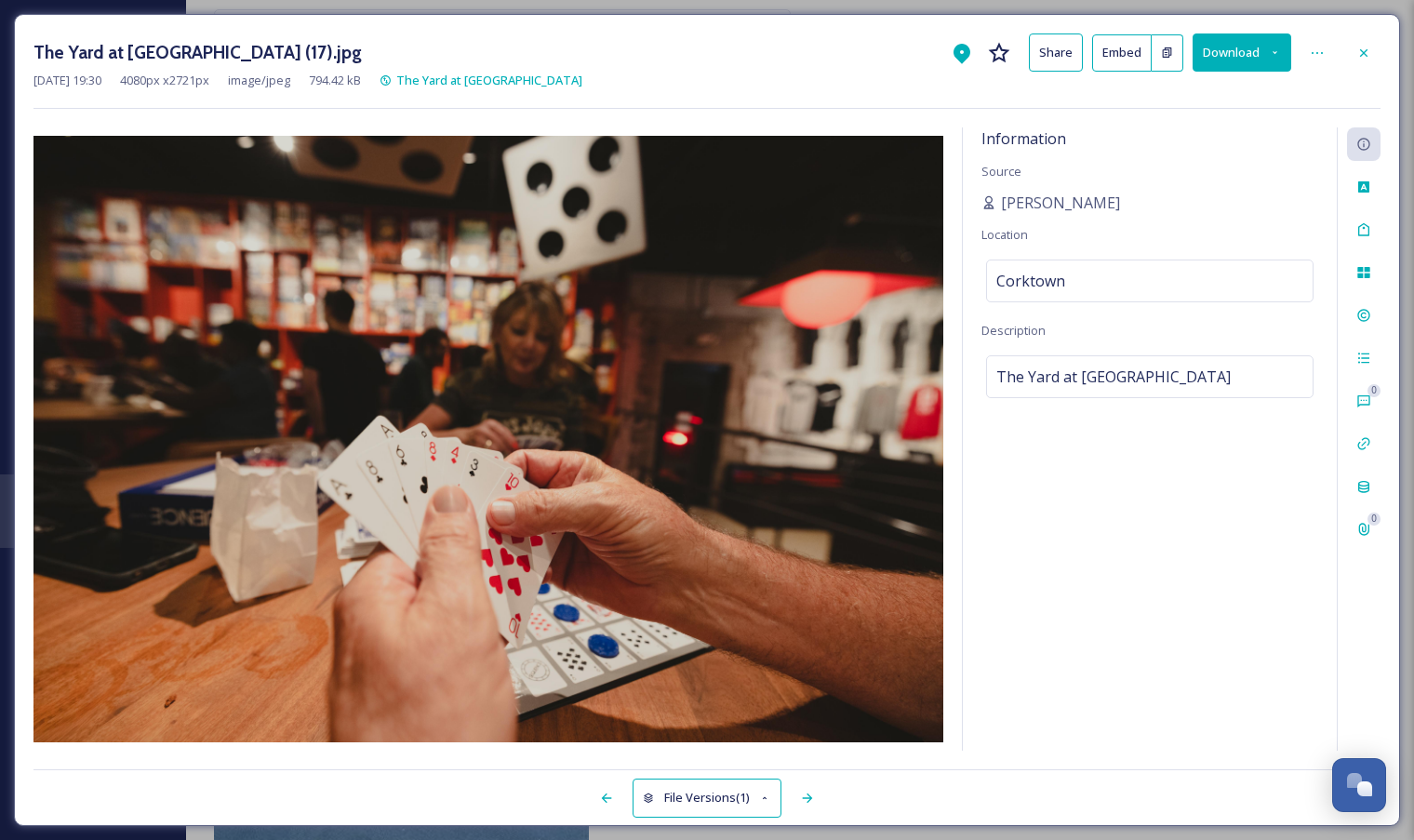
click at [1266, 53] on button "Download" at bounding box center [1242, 53] width 99 height 38
click at [1230, 128] on span "Download Large (2000 x 1334)" at bounding box center [1187, 132] width 163 height 17
drag, startPoint x: 1110, startPoint y: 205, endPoint x: 998, endPoint y: 205, distance: 112.0
click at [998, 205] on div "Olga Goysan" at bounding box center [1150, 202] width 336 height 22
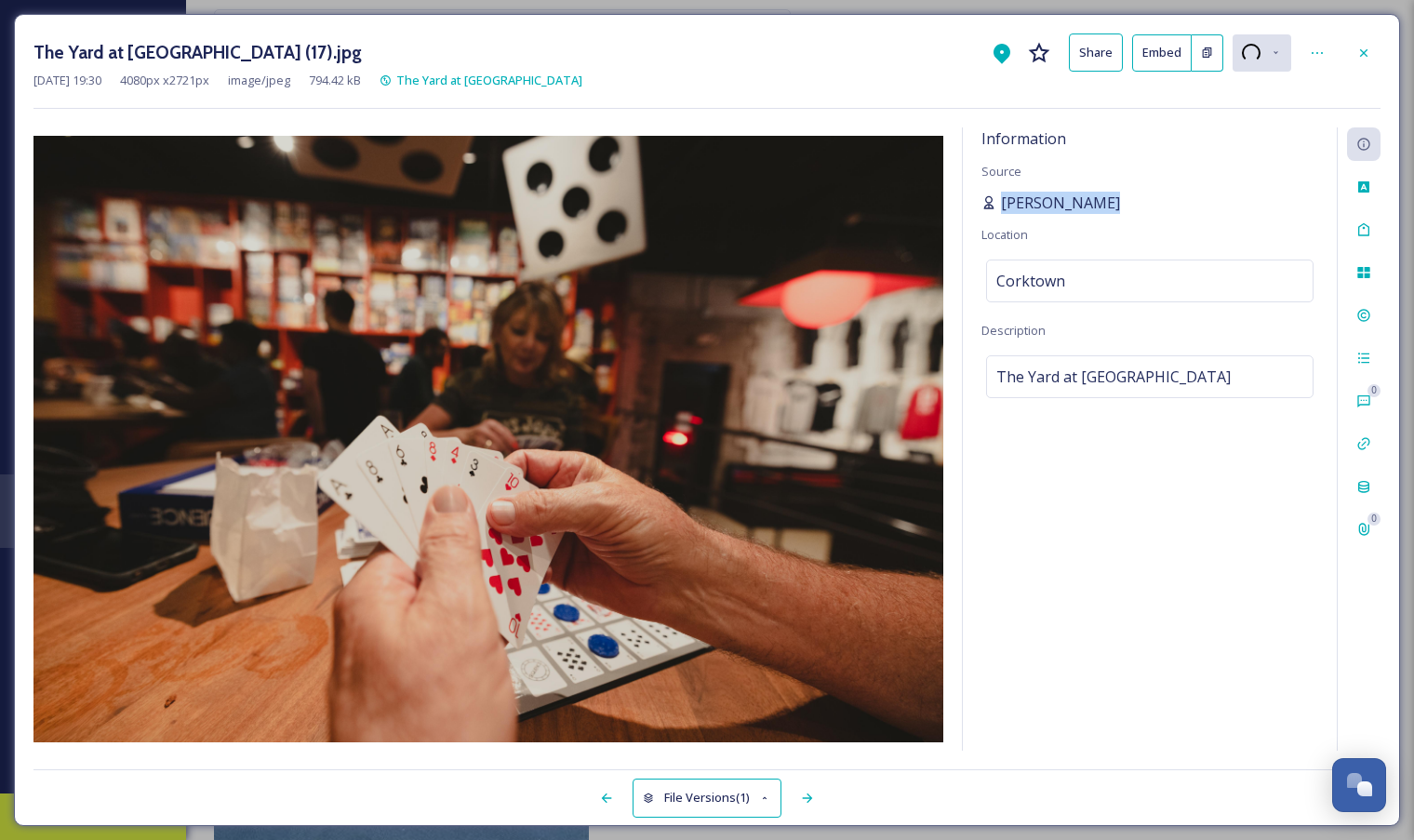
copy div "Olga Goysan"
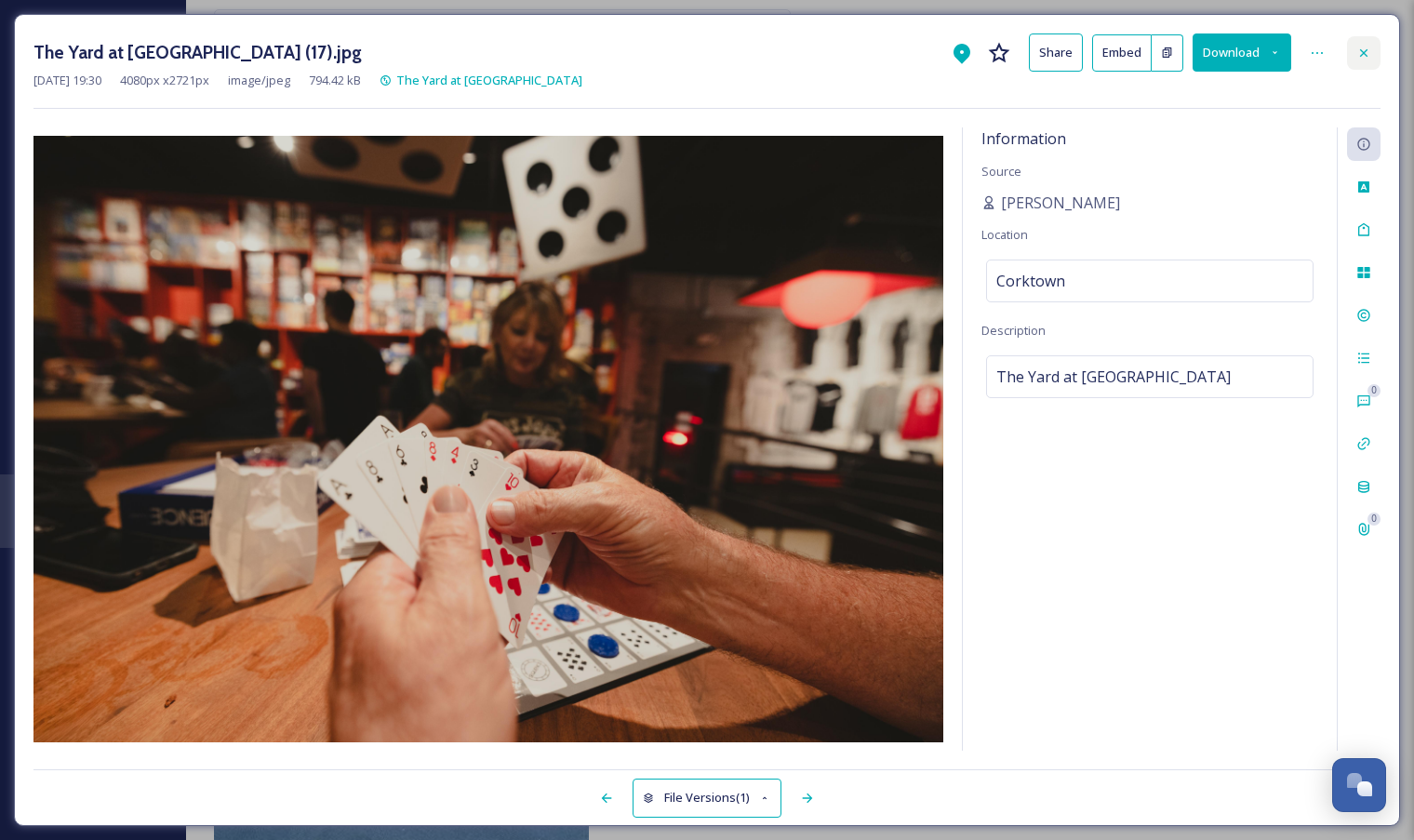
click at [1364, 57] on icon at bounding box center [1363, 52] width 14 height 14
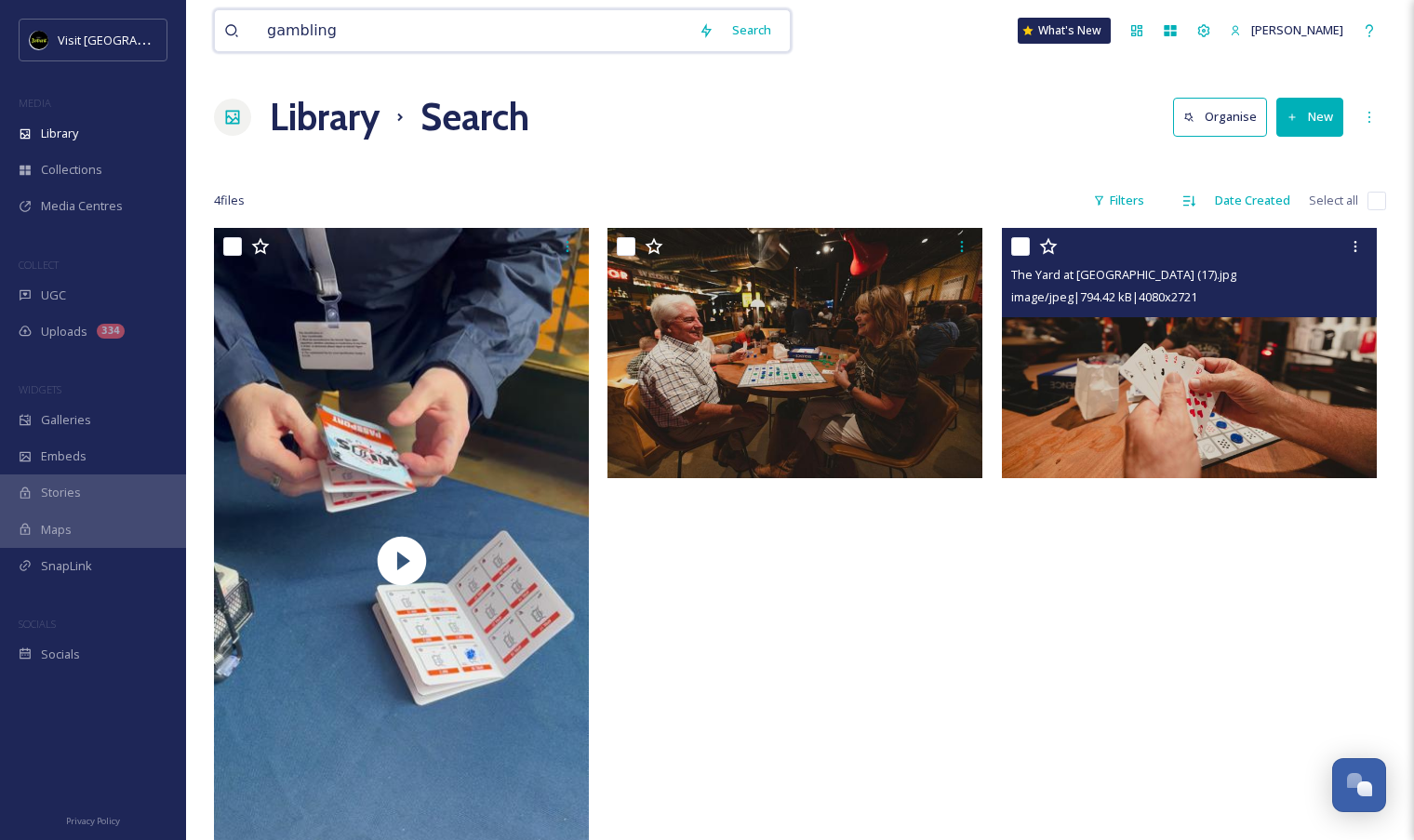
click at [482, 24] on input "gambling" at bounding box center [473, 31] width 432 height 41
click at [759, 30] on div "Search" at bounding box center [752, 31] width 58 height 37
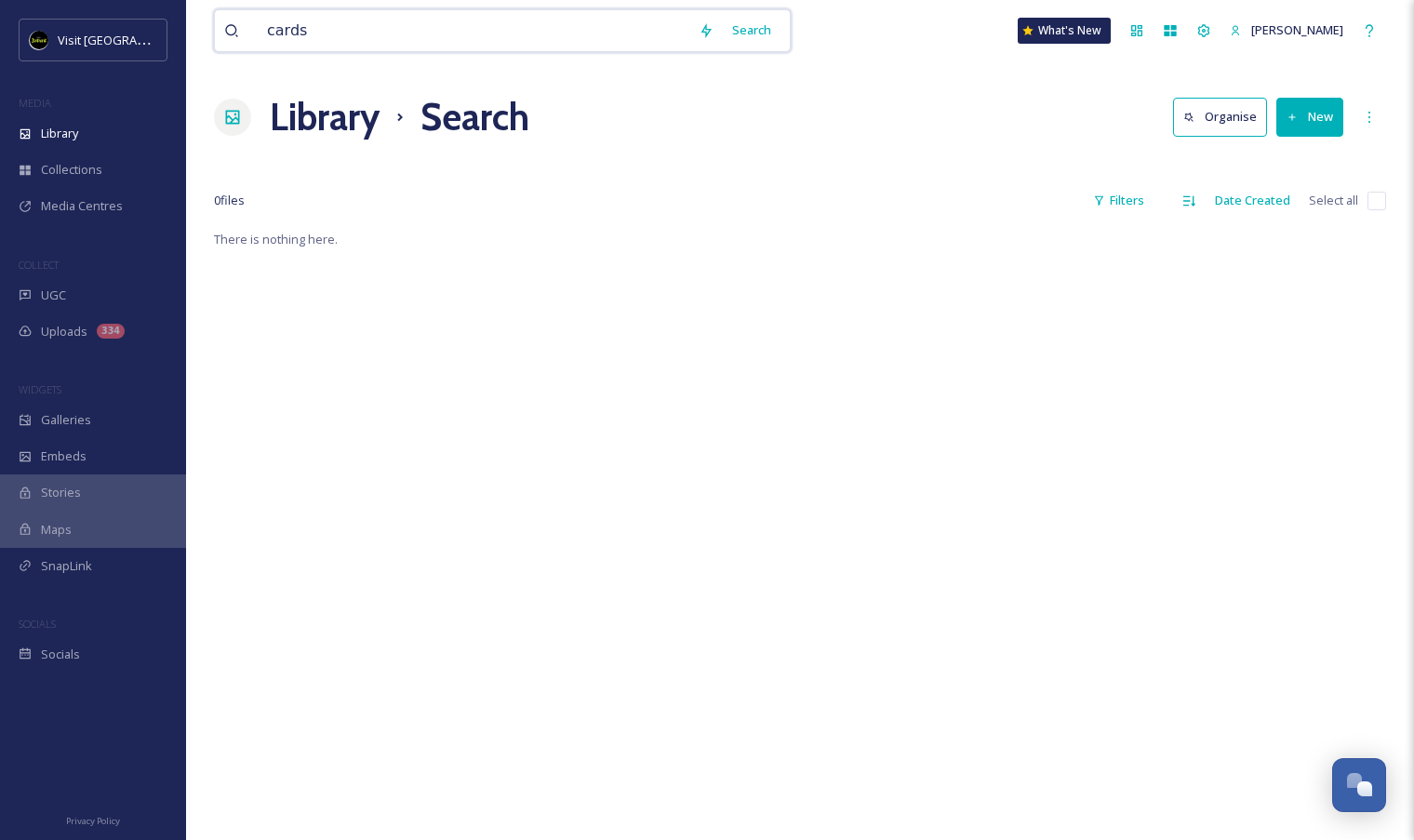
click at [429, 23] on input "cards" at bounding box center [473, 31] width 432 height 41
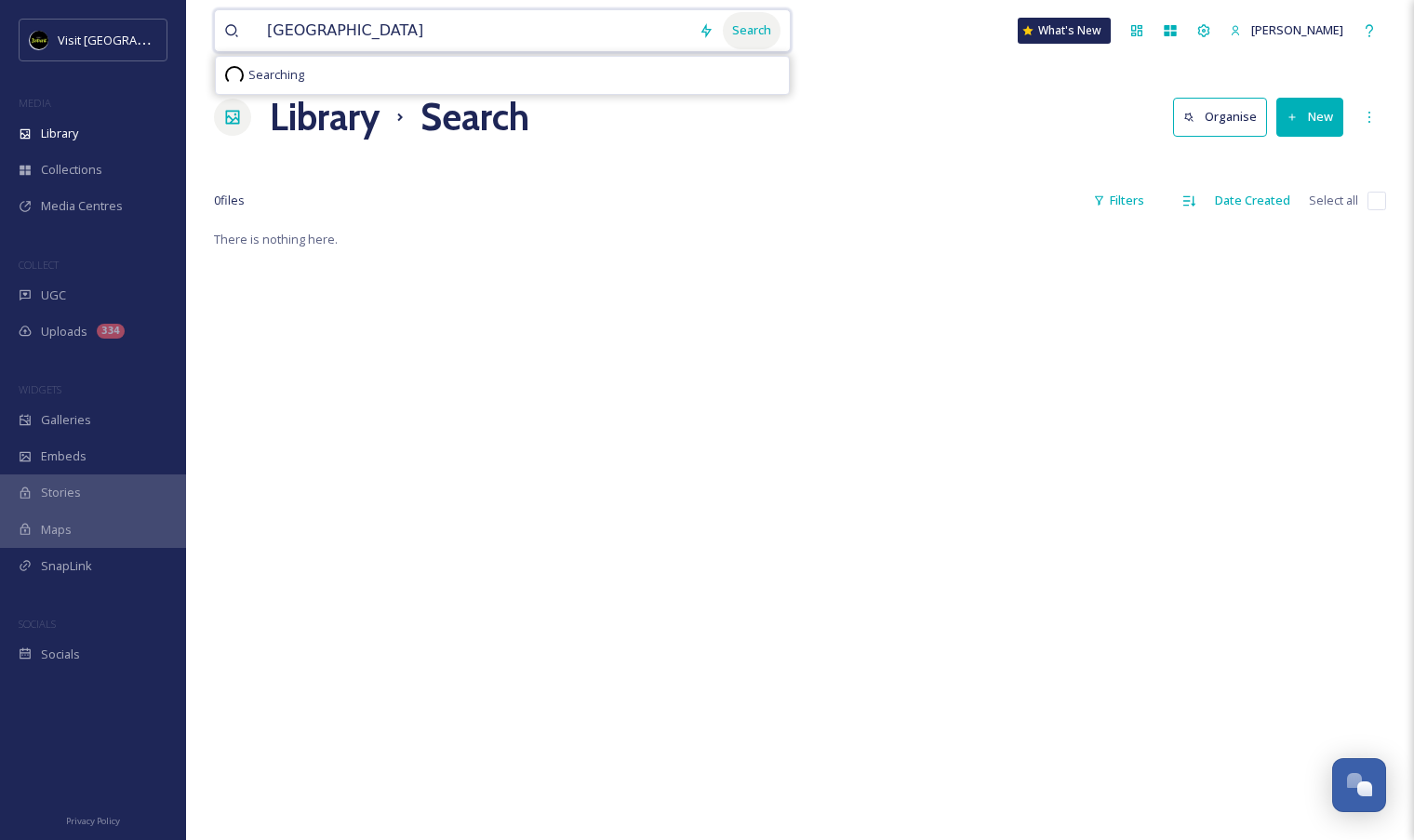
type input "greektown"
click at [781, 19] on div "Search" at bounding box center [752, 31] width 58 height 37
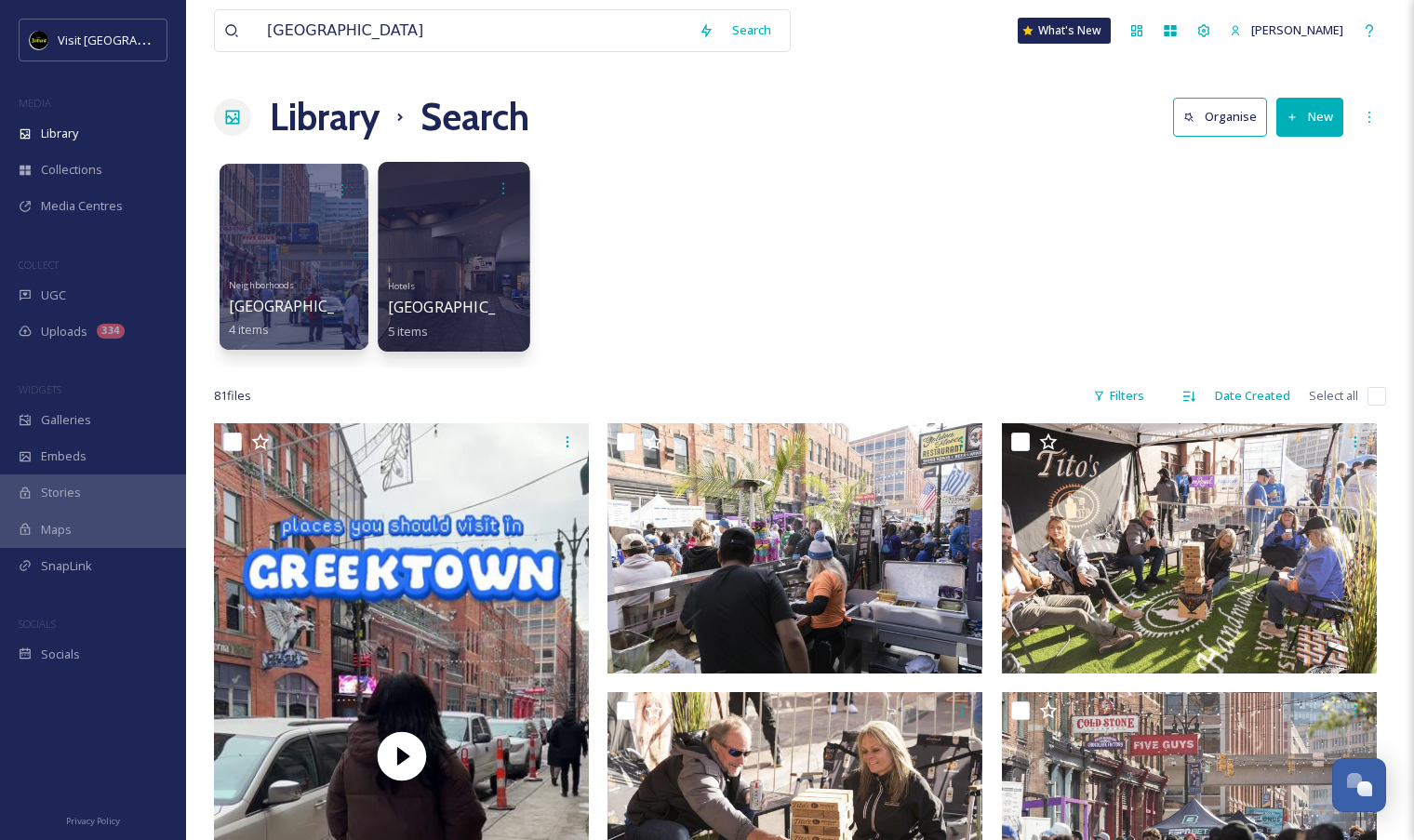
click at [422, 245] on div at bounding box center [454, 256] width 152 height 189
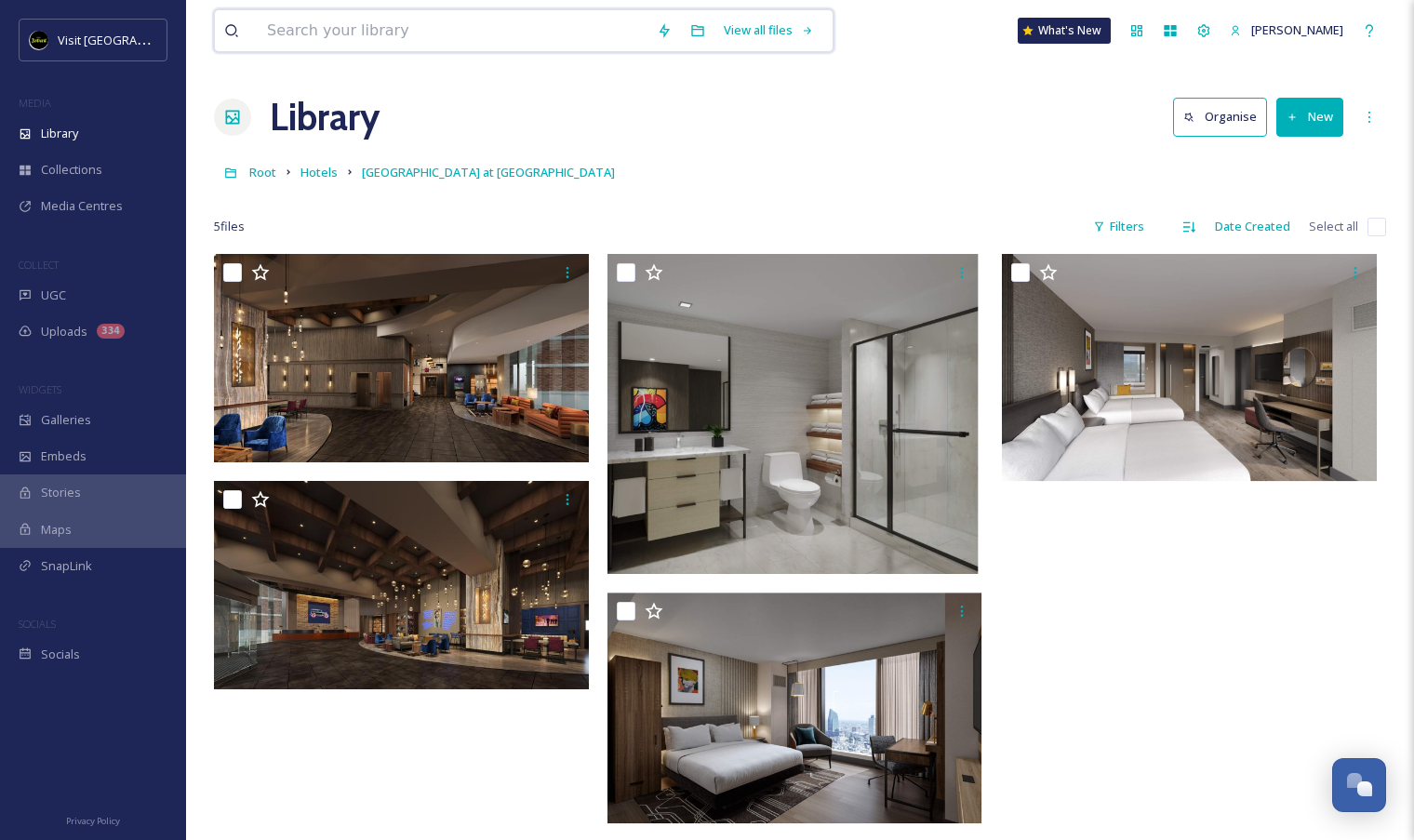
click at [334, 23] on input at bounding box center [453, 31] width 390 height 41
click at [122, 147] on div "Library" at bounding box center [93, 134] width 186 height 37
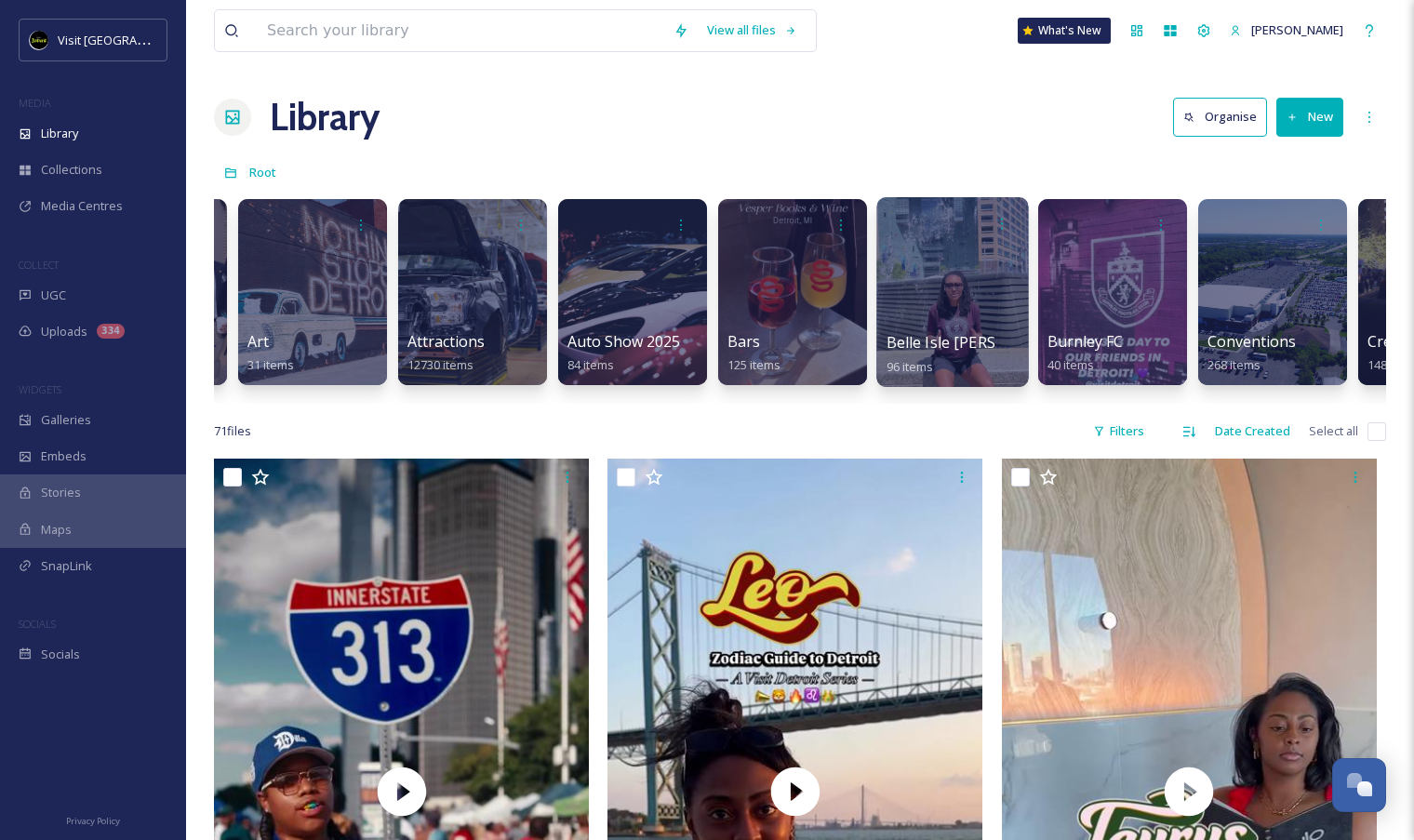
scroll to position [0, 801]
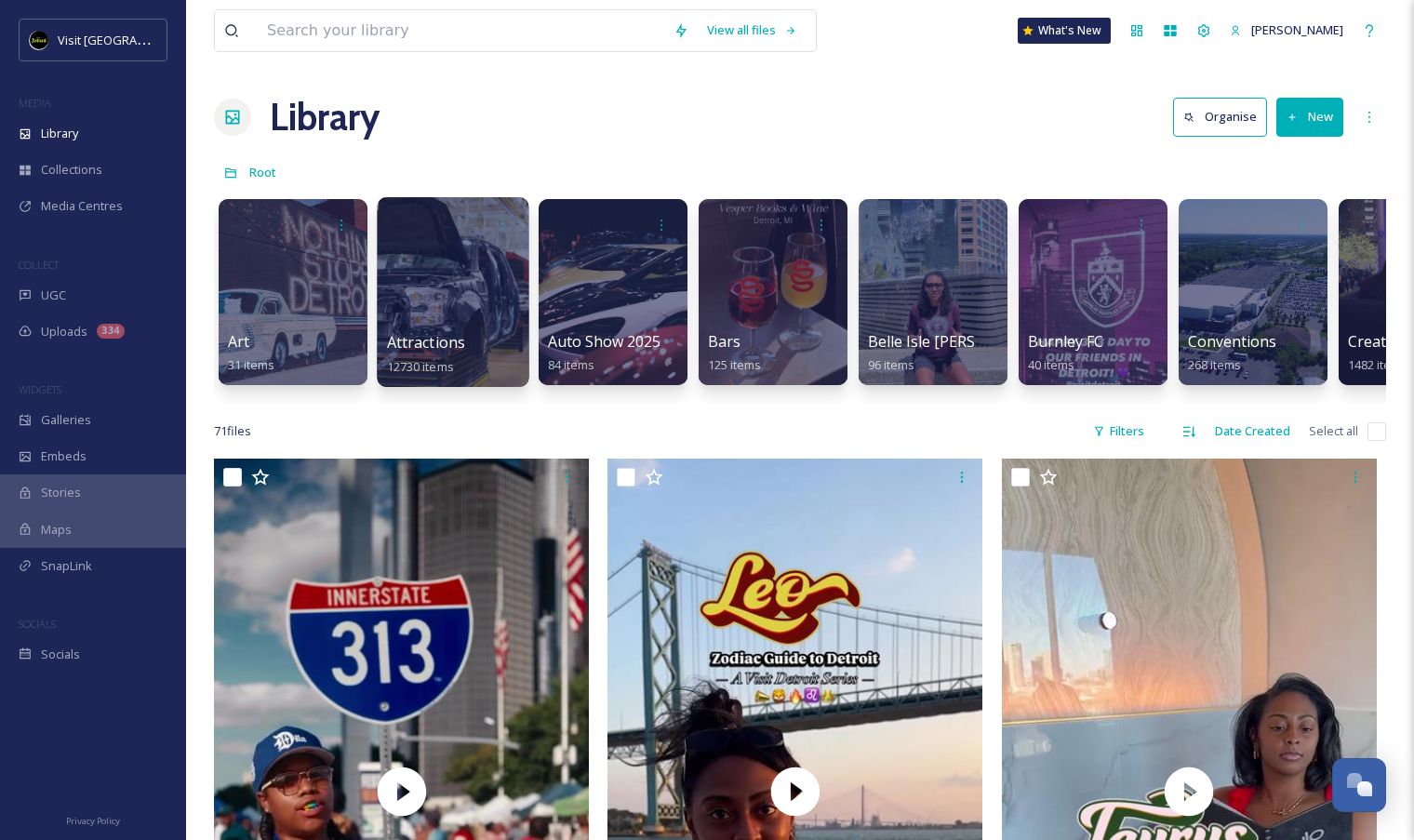
click at [443, 267] on div at bounding box center [453, 291] width 152 height 189
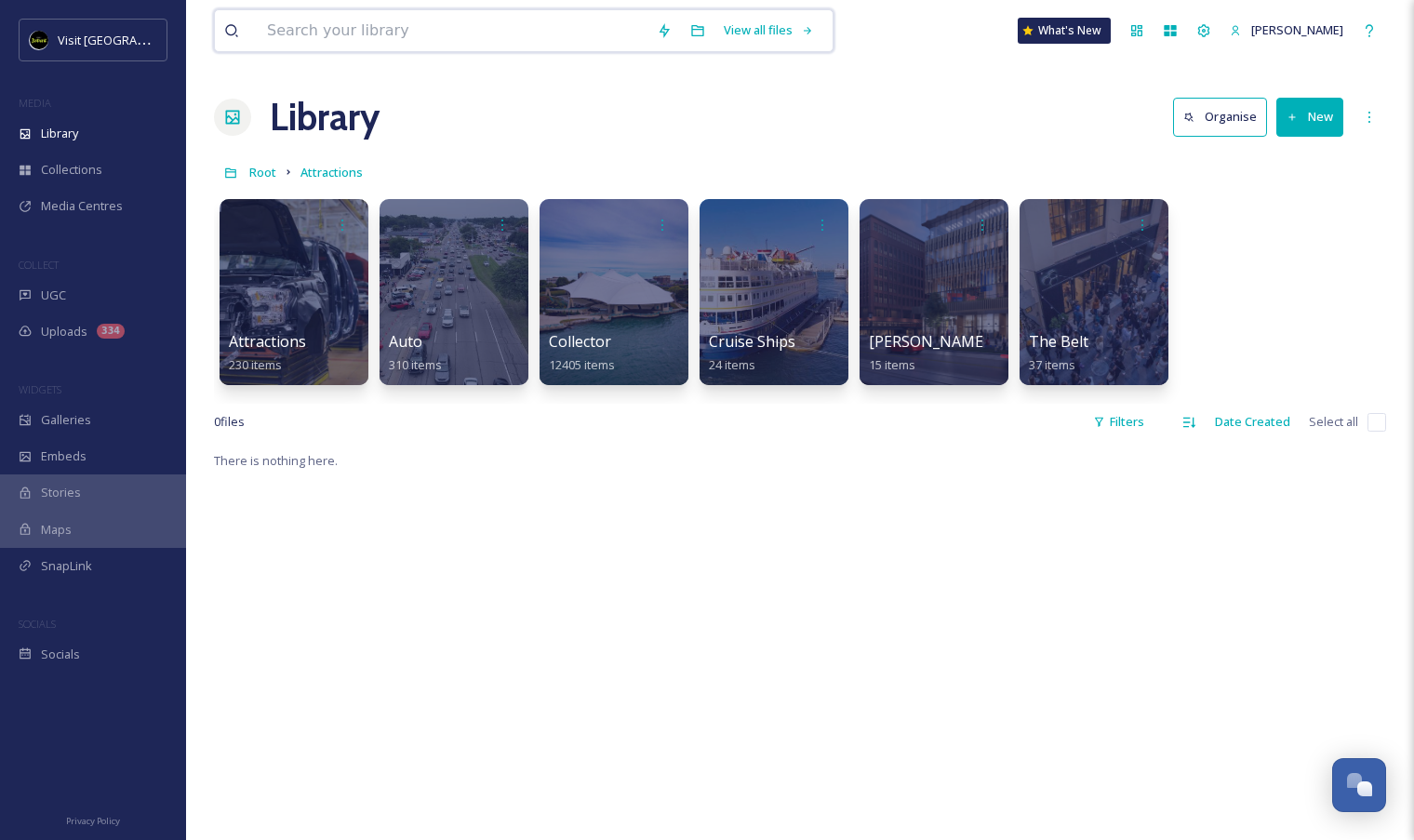
click at [410, 40] on input at bounding box center [453, 31] width 390 height 41
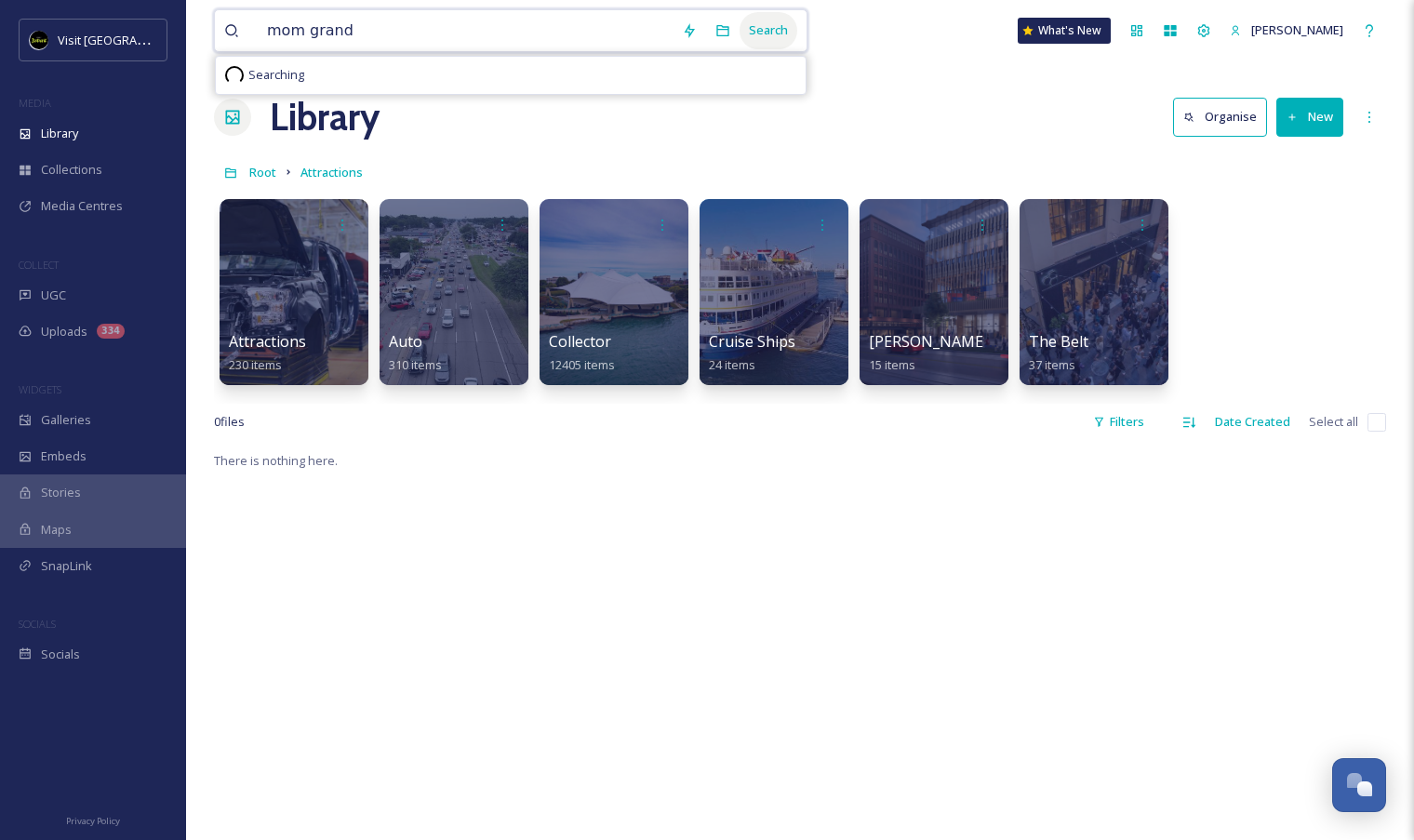
type input "mom grand"
click at [798, 20] on div "Search" at bounding box center [769, 31] width 58 height 37
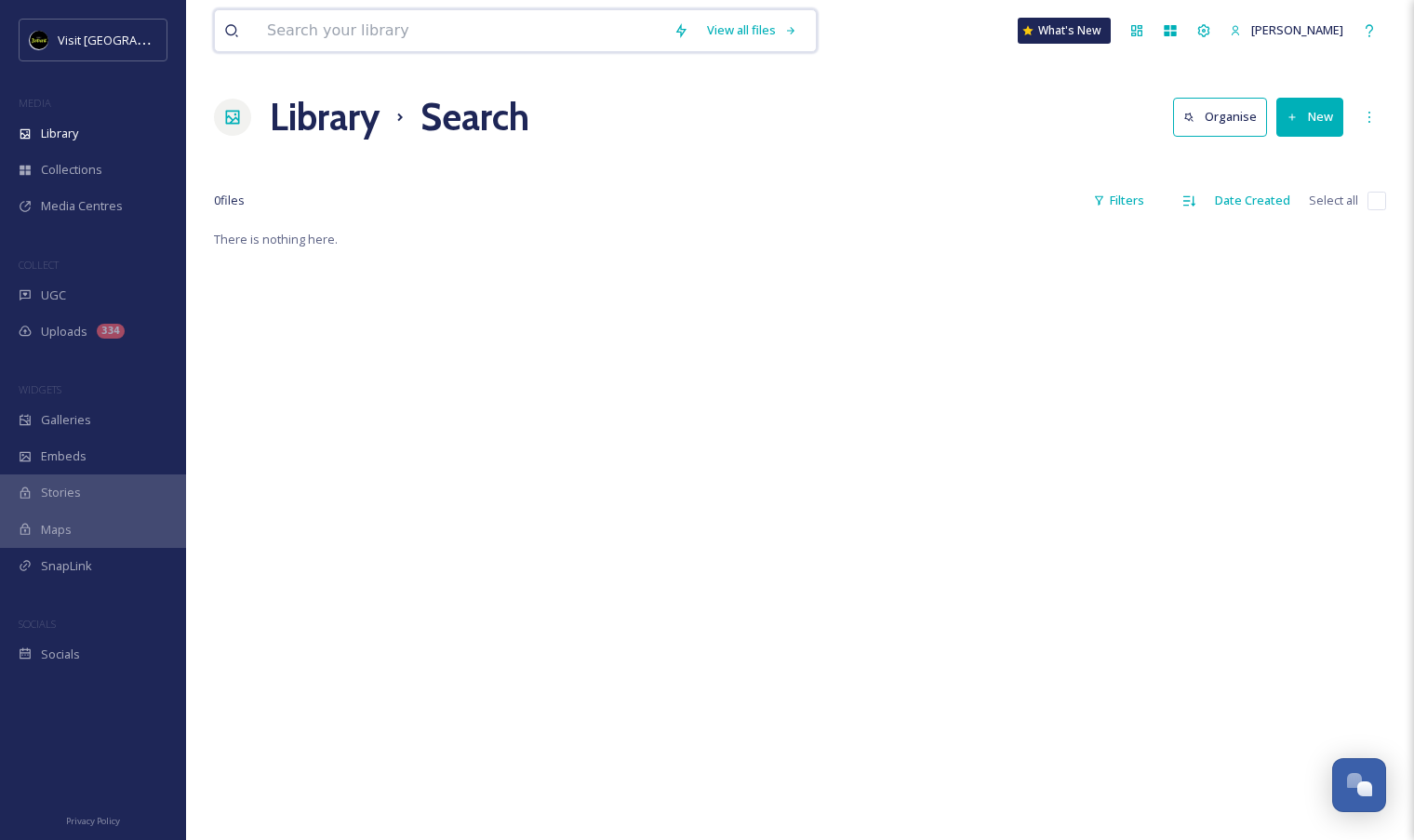
click at [516, 34] on input at bounding box center [460, 31] width 407 height 41
click at [769, 38] on div "Search" at bounding box center [752, 31] width 58 height 37
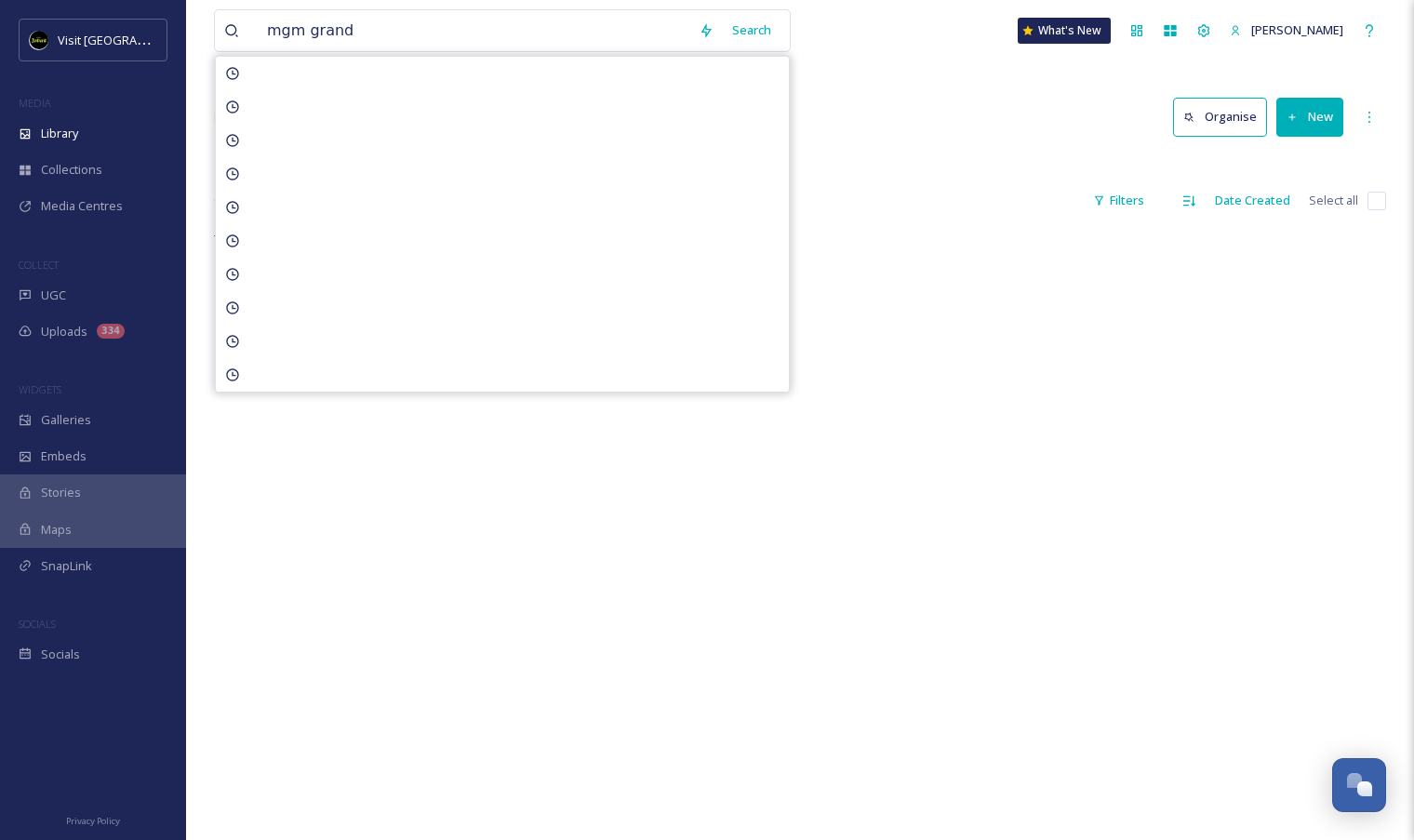
click at [840, 73] on div "mgm grand Search What's New Aron Bell Library Search Organise New Your Selectio…" at bounding box center [801, 533] width 1228 height 1068
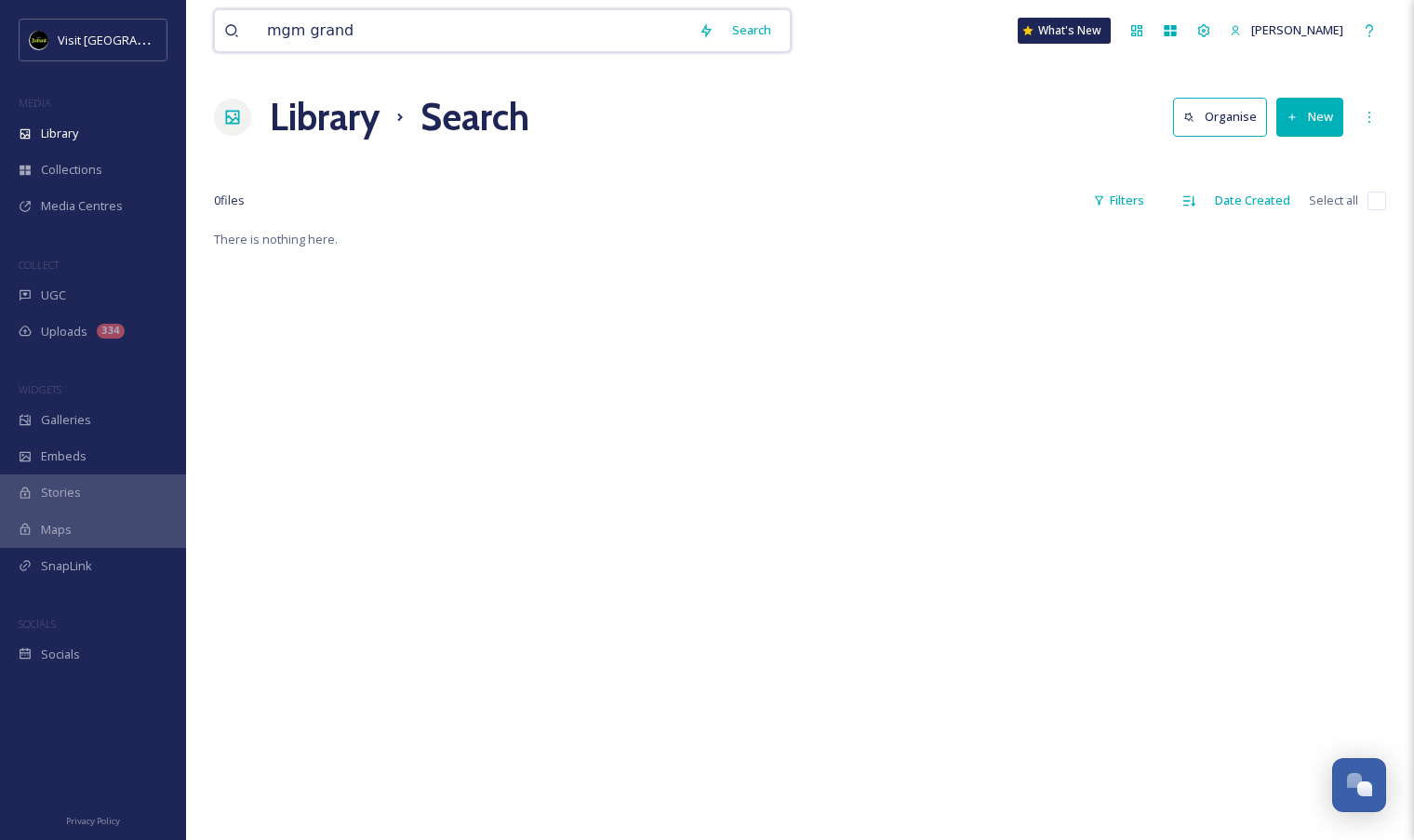
click at [380, 44] on input "mgm grand" at bounding box center [473, 31] width 432 height 41
type input "h"
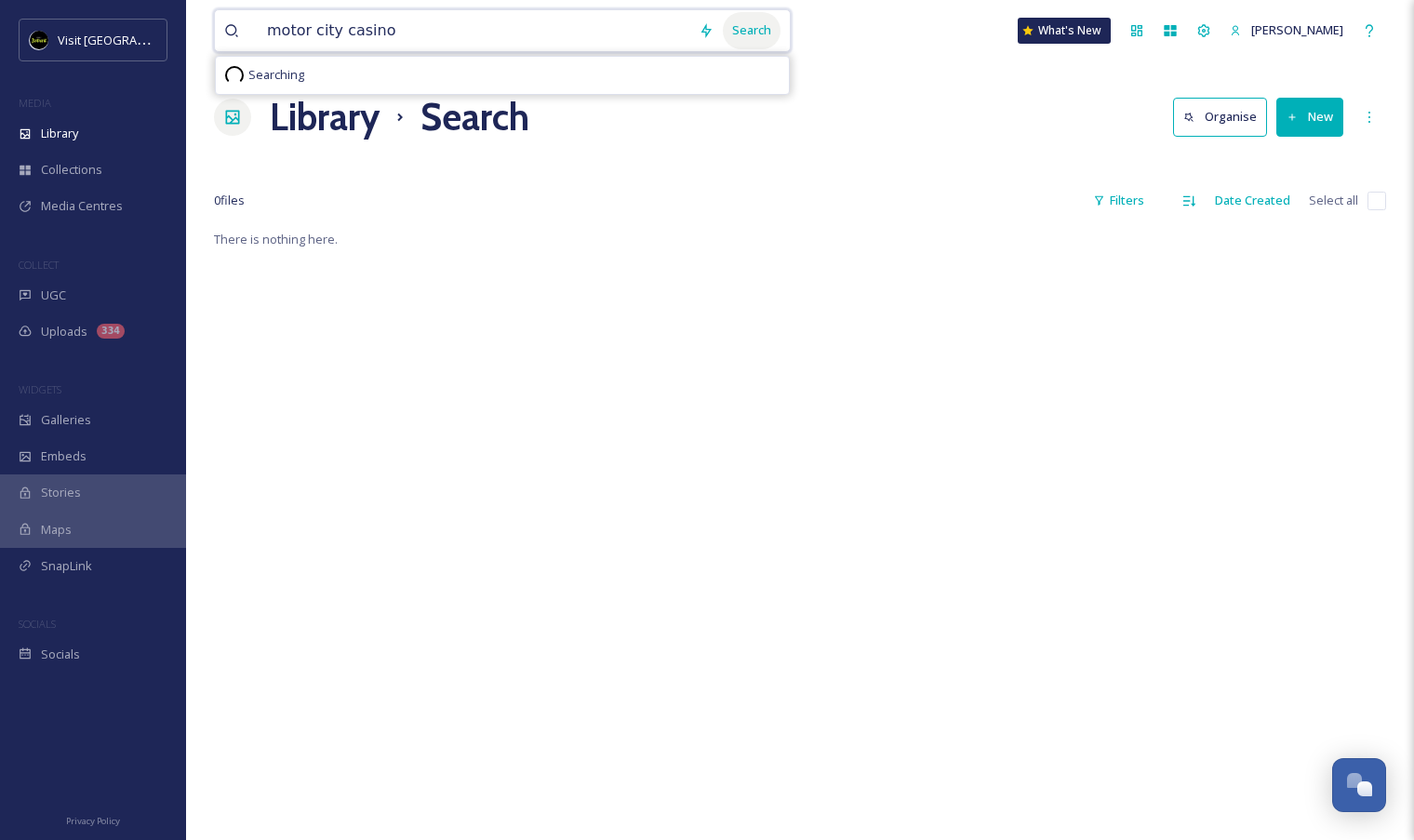
type input "motor city casino"
click at [759, 38] on div "Search" at bounding box center [752, 31] width 58 height 37
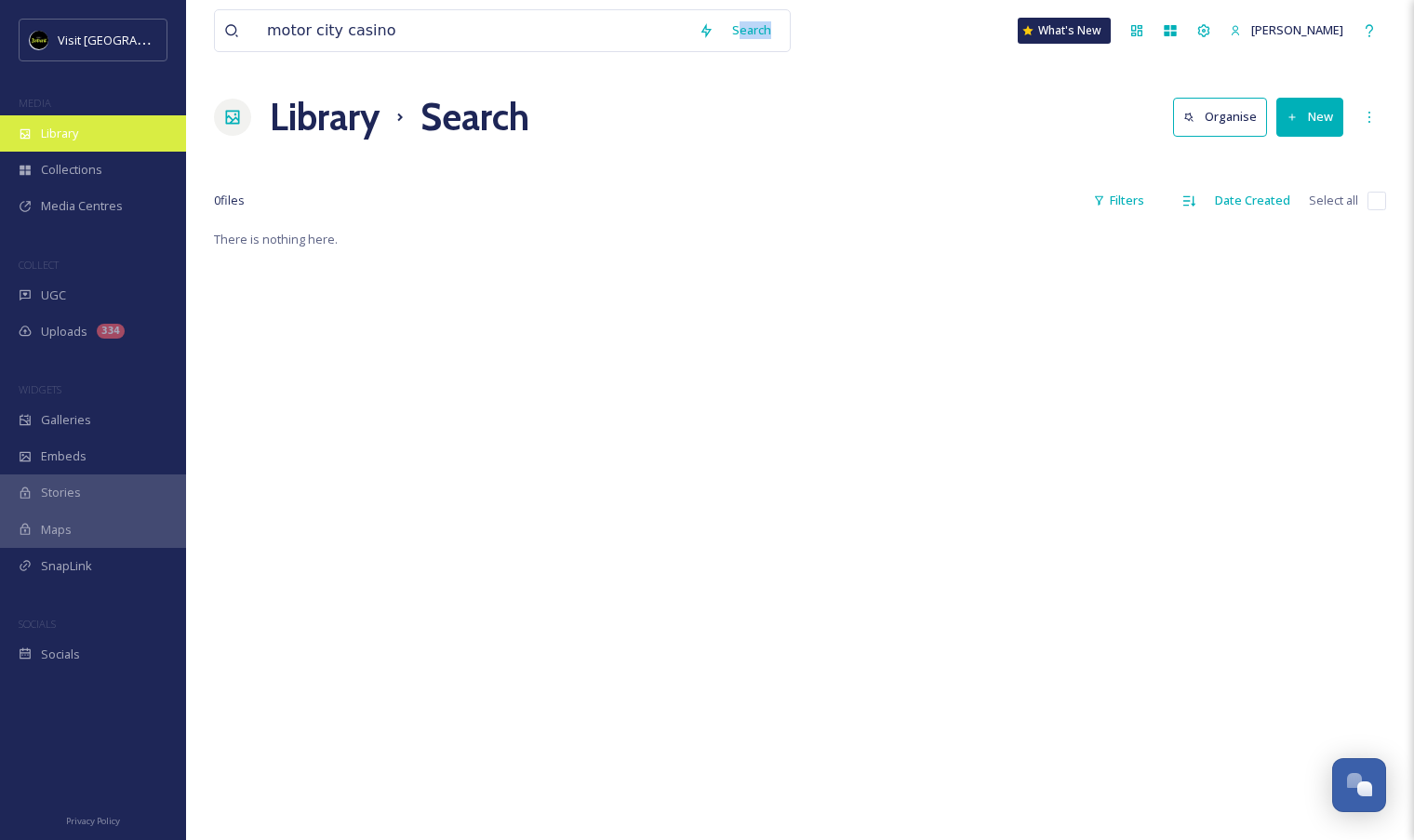
click at [73, 140] on span "Library" at bounding box center [60, 134] width 37 height 17
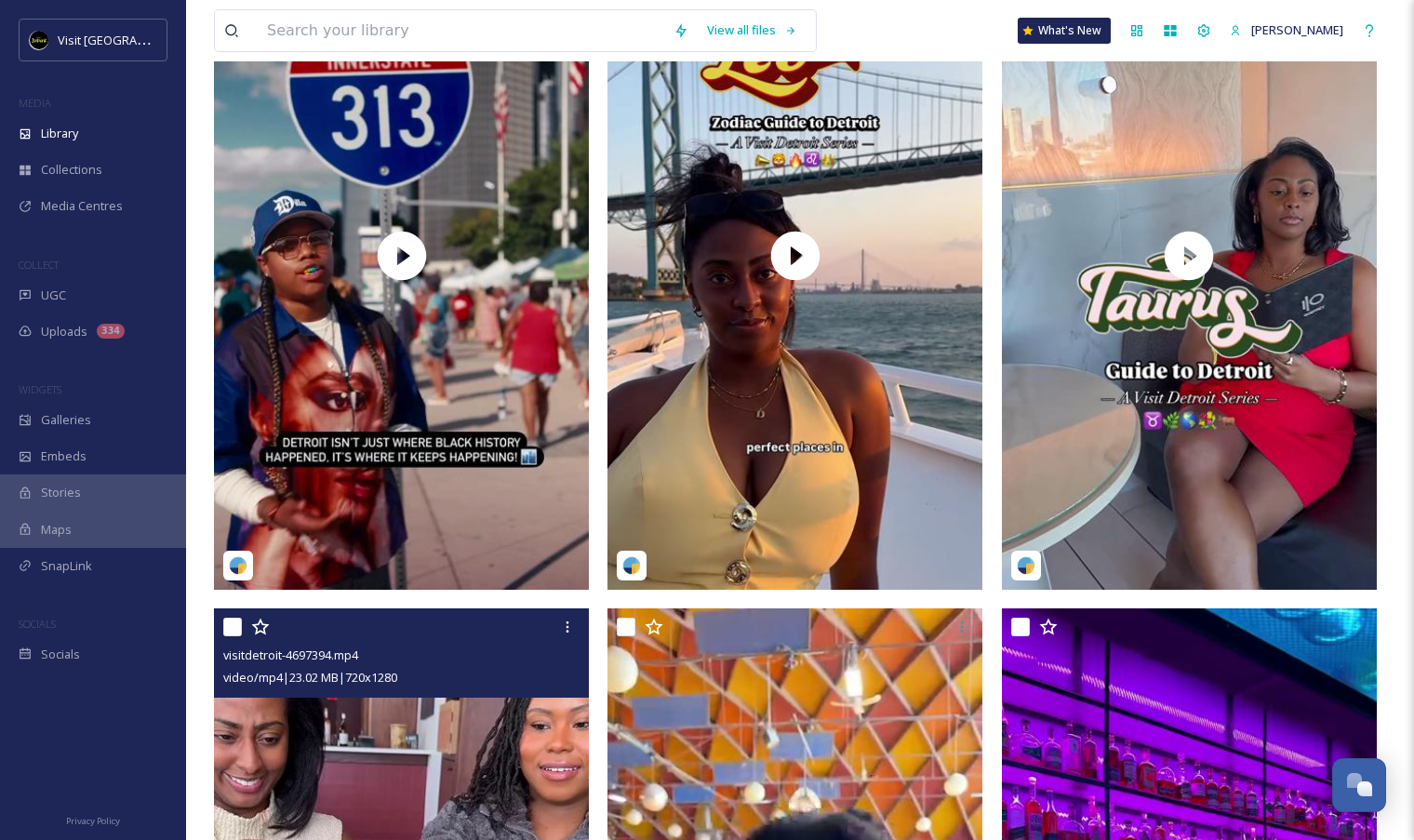
scroll to position [231, 0]
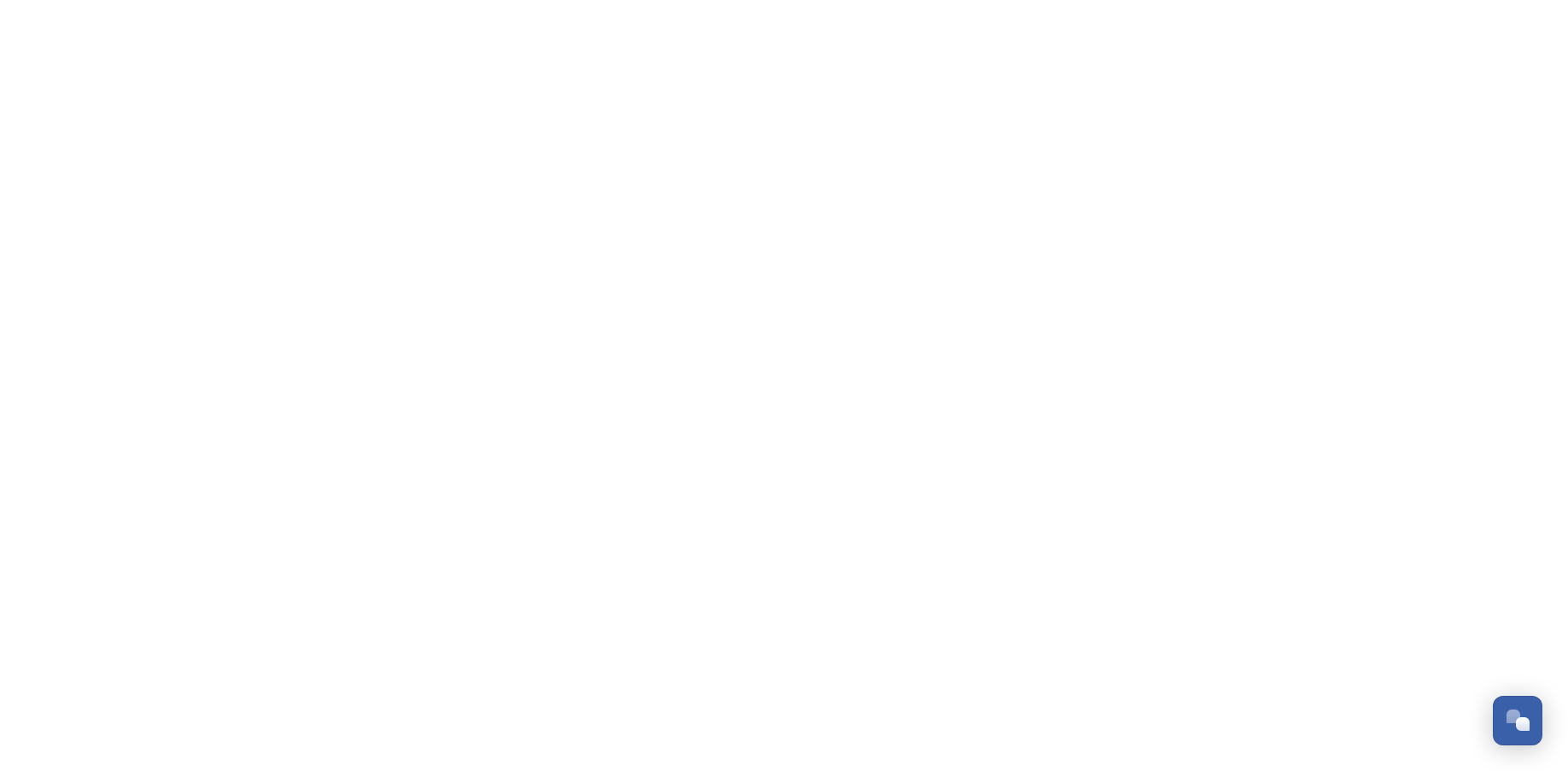
scroll to position [1705, 0]
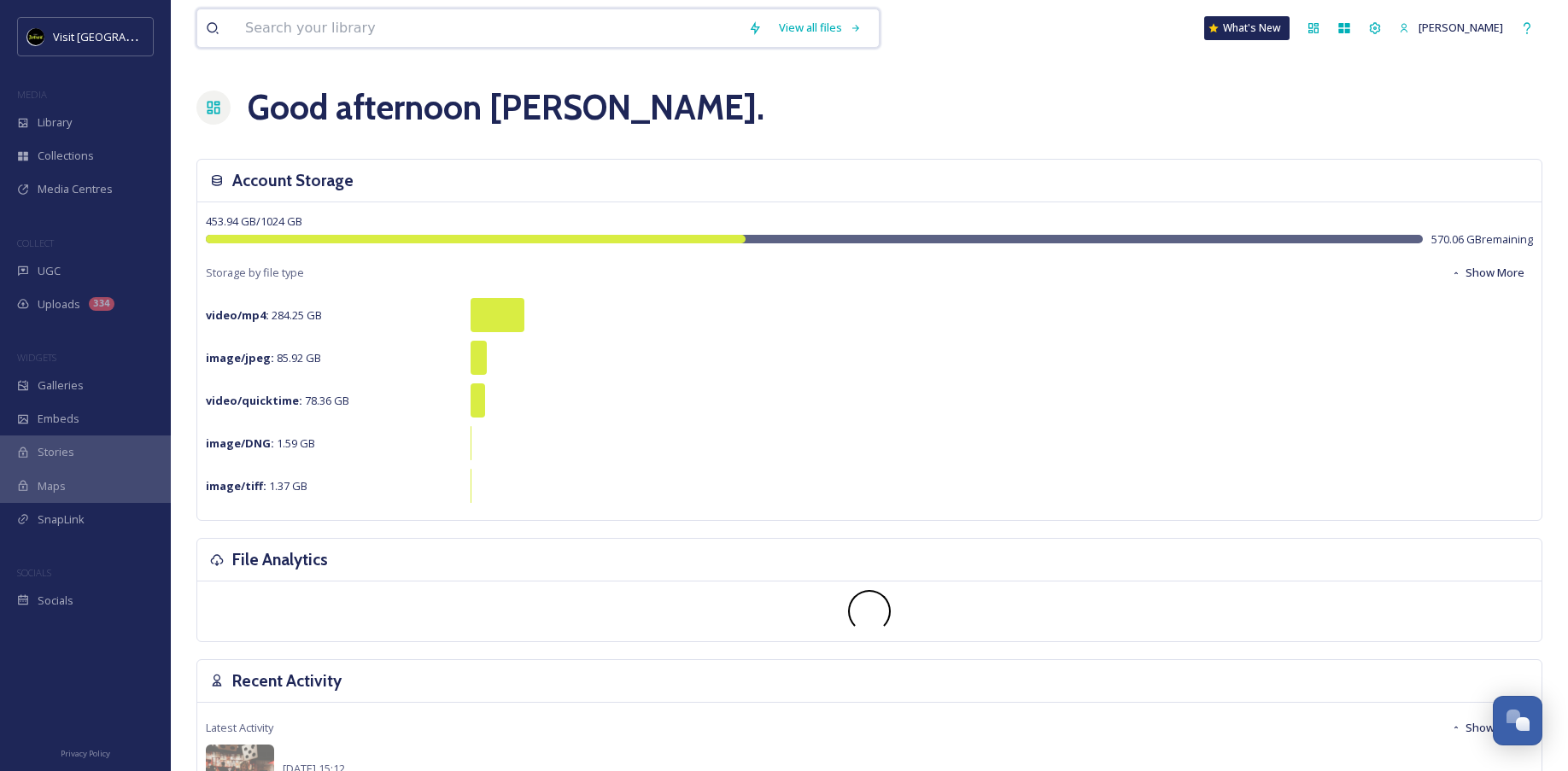
click at [396, 39] on input at bounding box center [488, 28] width 503 height 38
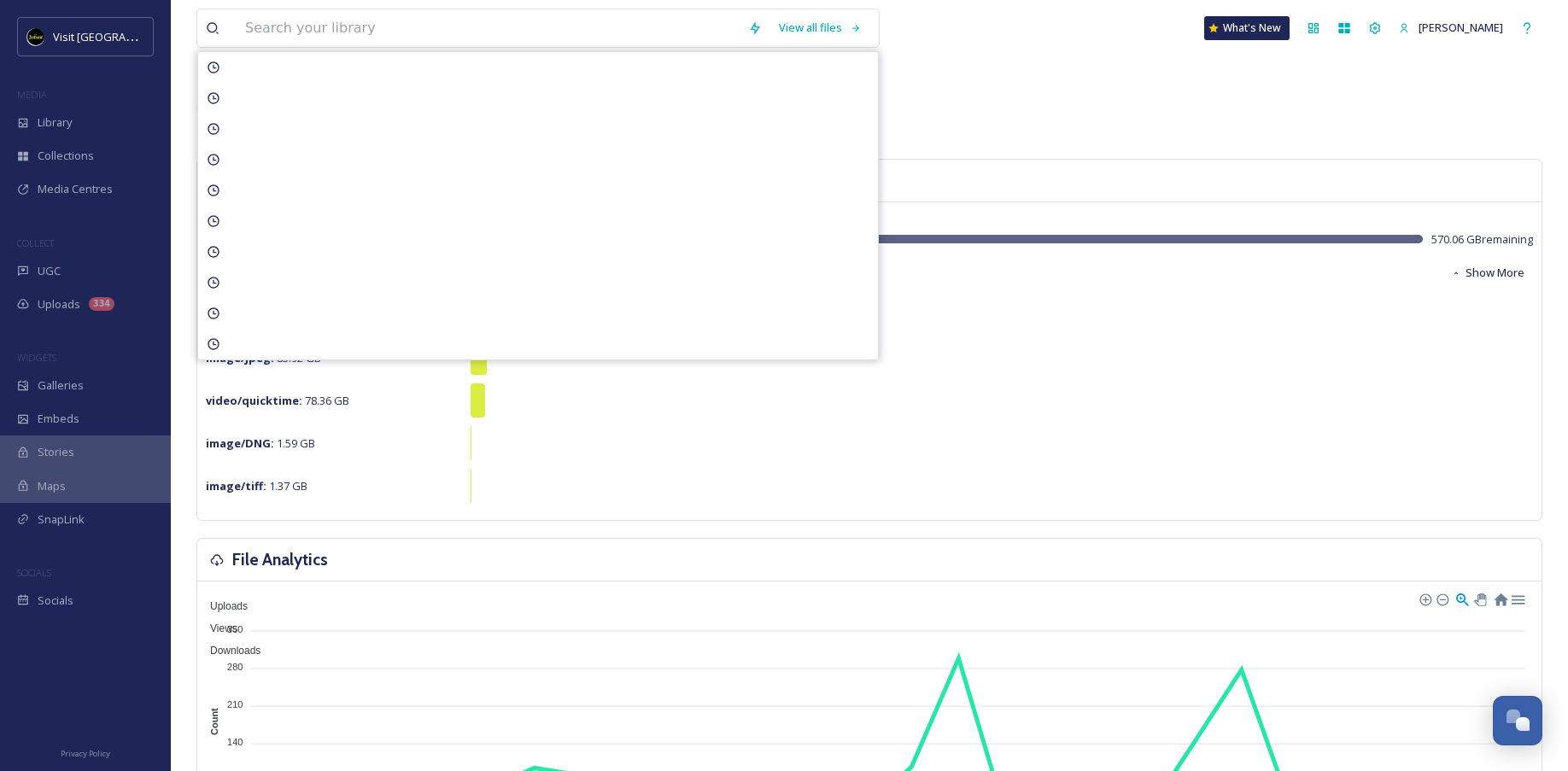
click at [1006, 85] on div "Good afternoon Aron ." at bounding box center [870, 108] width 1347 height 51
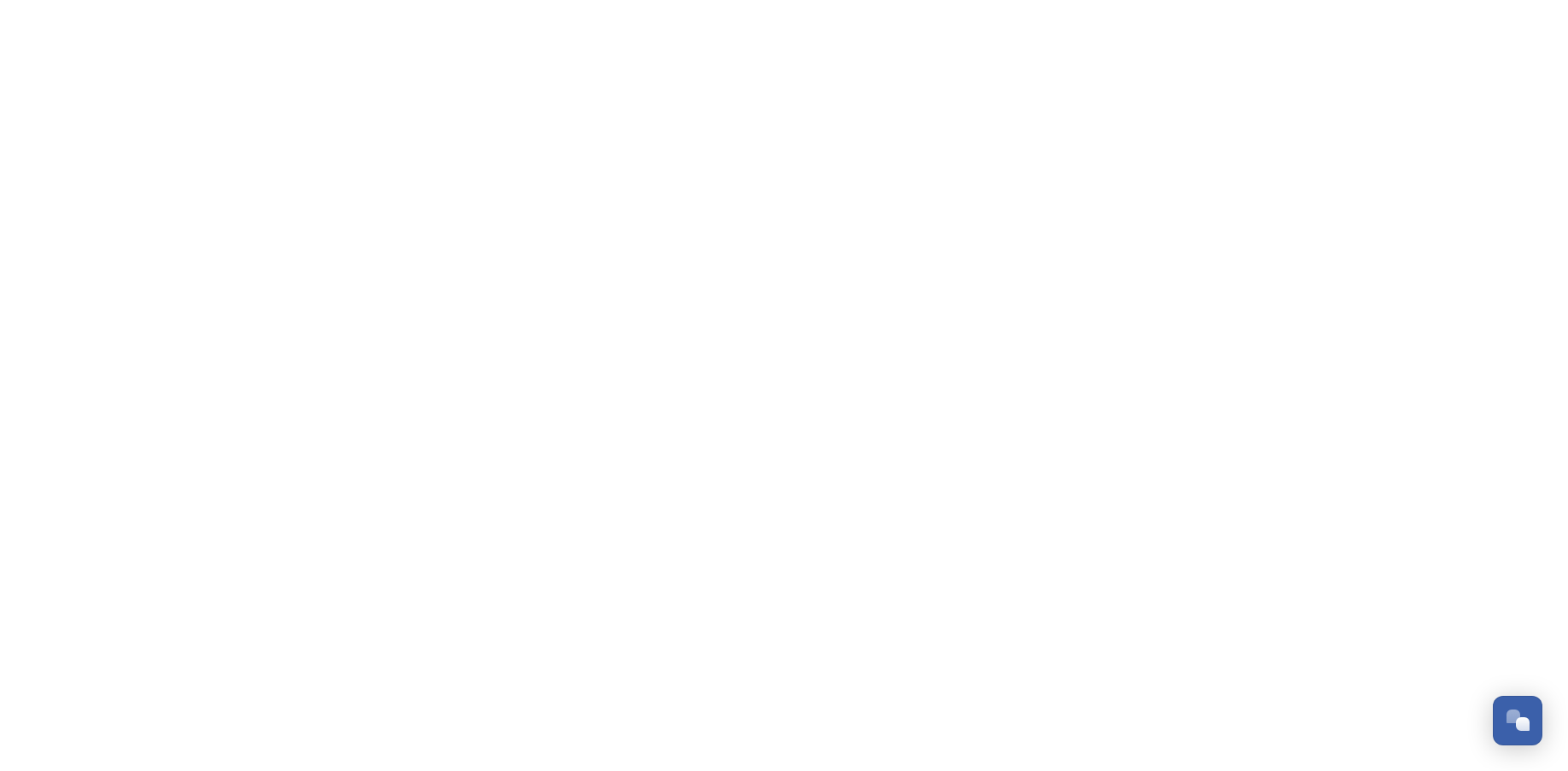
scroll to position [1705, 0]
